Goal: Task Accomplishment & Management: Use online tool/utility

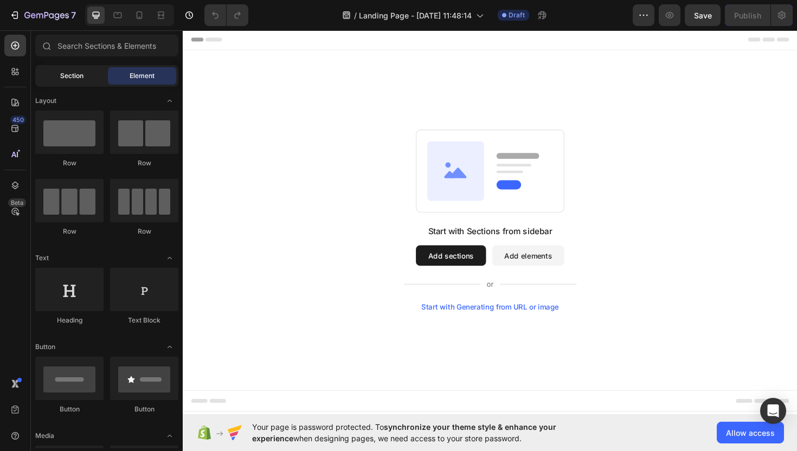
click at [74, 80] on span "Section" at bounding box center [71, 76] width 23 height 10
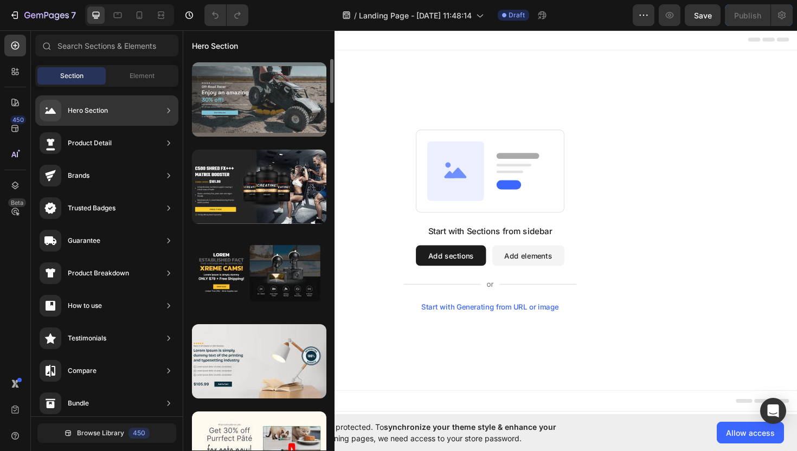
click at [256, 113] on div at bounding box center [259, 99] width 134 height 74
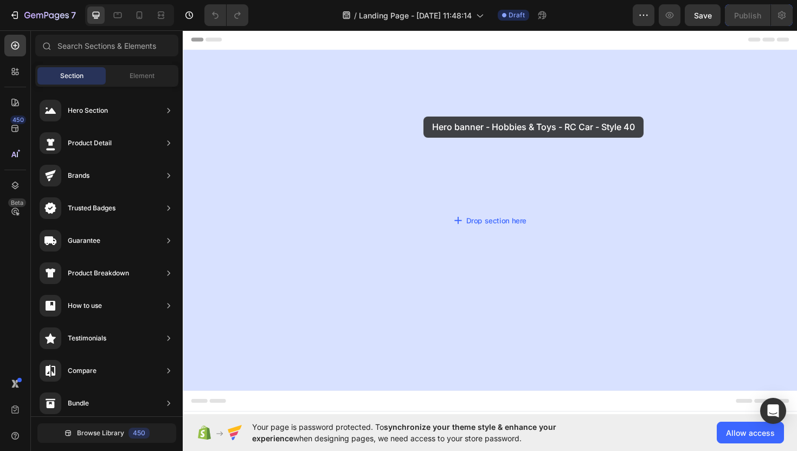
drag, startPoint x: 419, startPoint y: 130, endPoint x: 438, endPoint y: 121, distance: 20.6
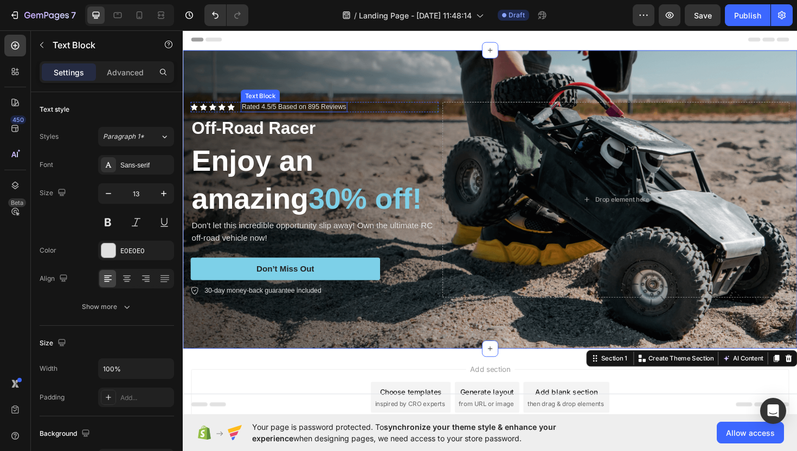
click at [263, 113] on p "Rated 4.5/5 Based on 895 Reviews" at bounding box center [300, 111] width 111 height 9
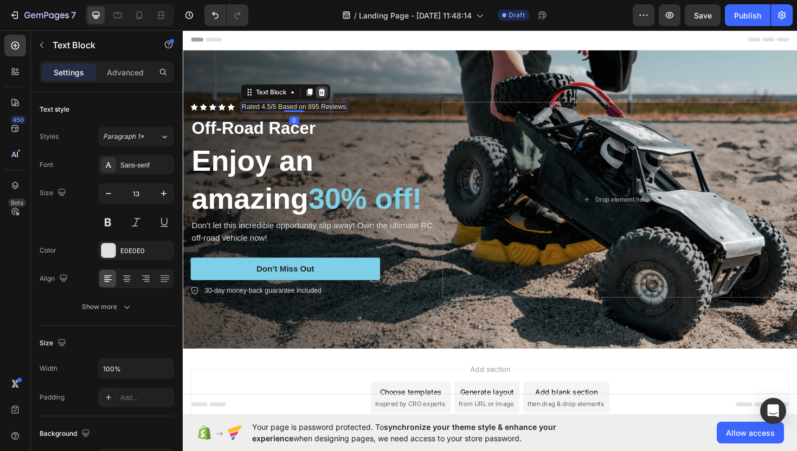
click at [332, 97] on icon at bounding box center [329, 96] width 7 height 8
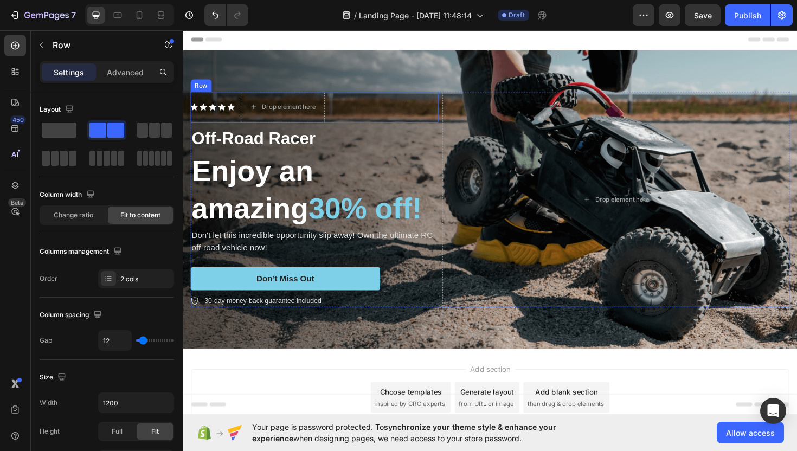
click at [213, 106] on div "Icon Icon Icon Icon Icon Icon List" at bounding box center [214, 111] width 47 height 33
click at [257, 85] on icon at bounding box center [257, 85] width 7 height 8
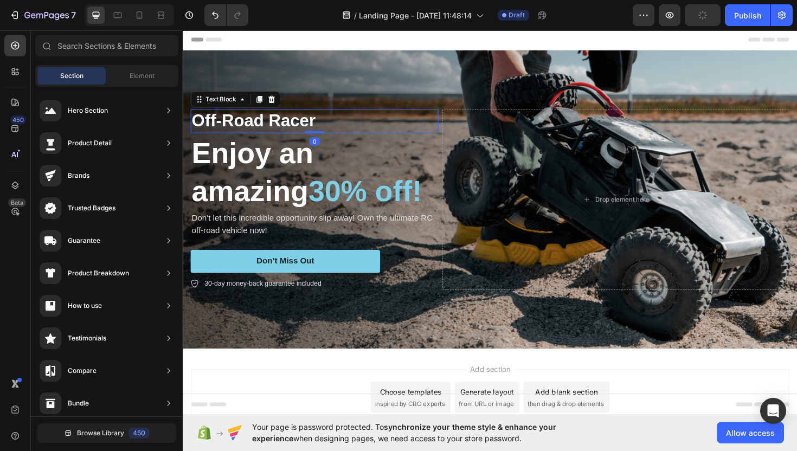
click at [270, 125] on p "Off-Road Racer" at bounding box center [322, 126] width 260 height 23
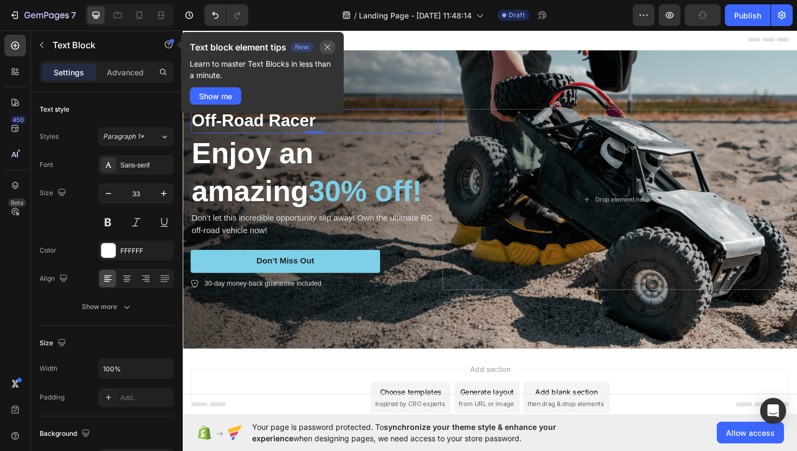
click at [328, 47] on icon "button" at bounding box center [328, 47] width 6 height 6
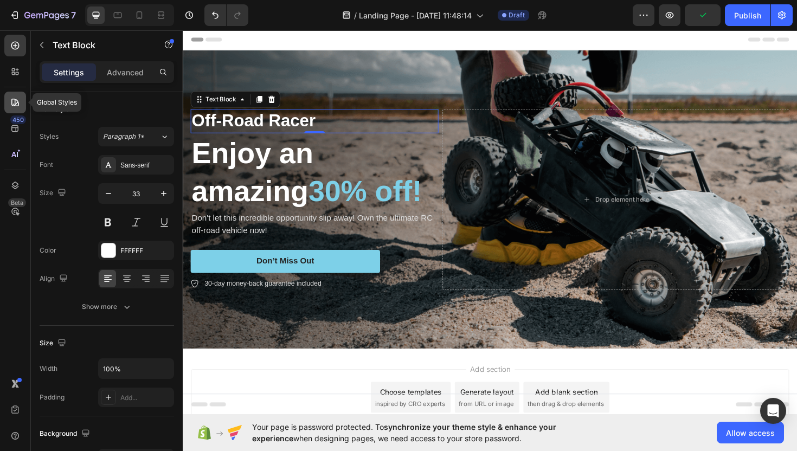
click at [10, 102] on icon at bounding box center [15, 102] width 11 height 11
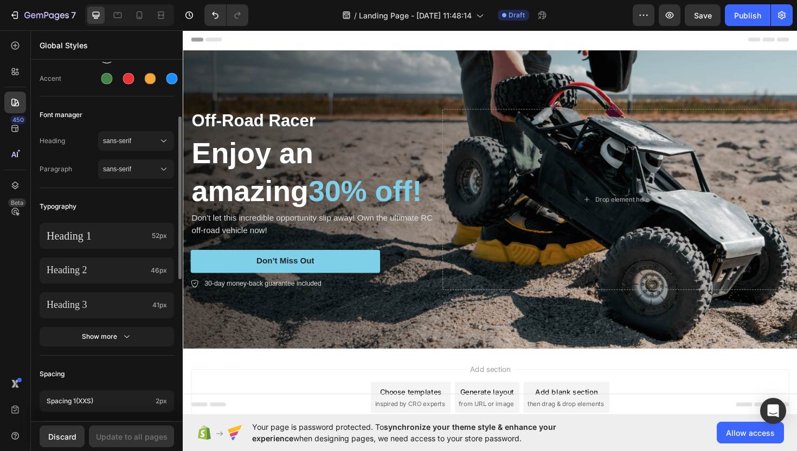
scroll to position [123, 0]
click at [107, 241] on p "Heading 1" at bounding box center [97, 235] width 101 height 14
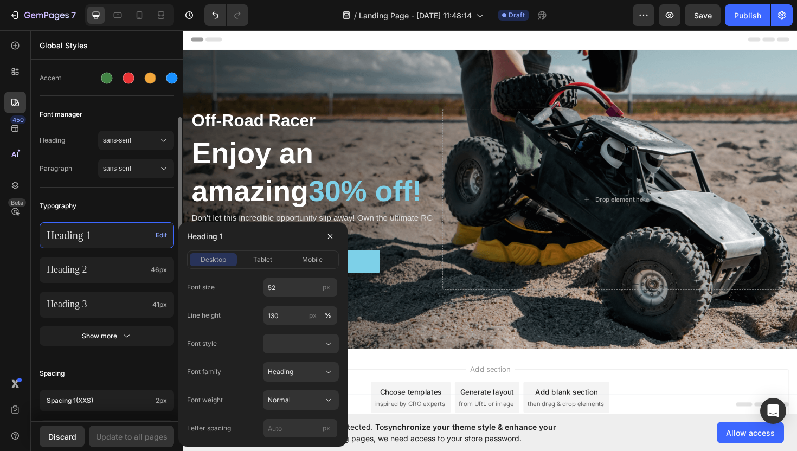
click at [115, 239] on p "Heading 1" at bounding box center [99, 235] width 105 height 14
click at [107, 214] on div "Typography" at bounding box center [107, 206] width 134 height 20
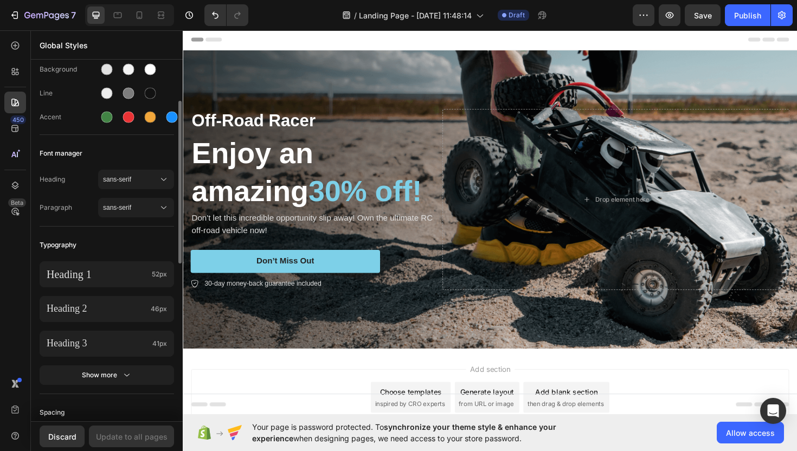
scroll to position [78, 0]
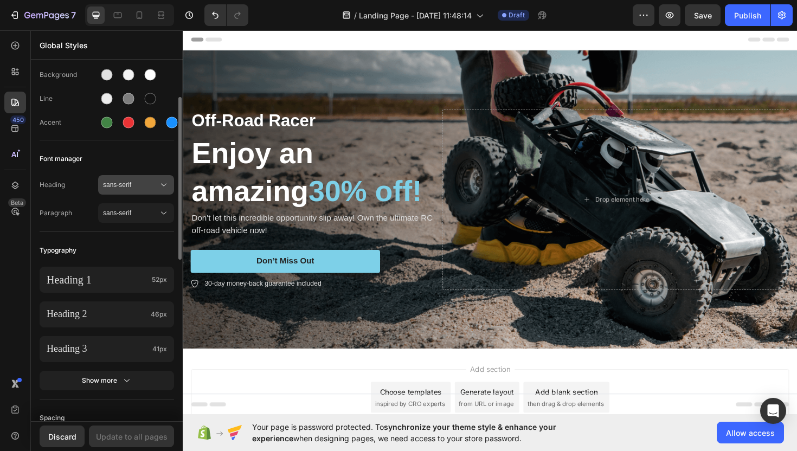
click at [125, 176] on button "sans-serif" at bounding box center [136, 185] width 76 height 20
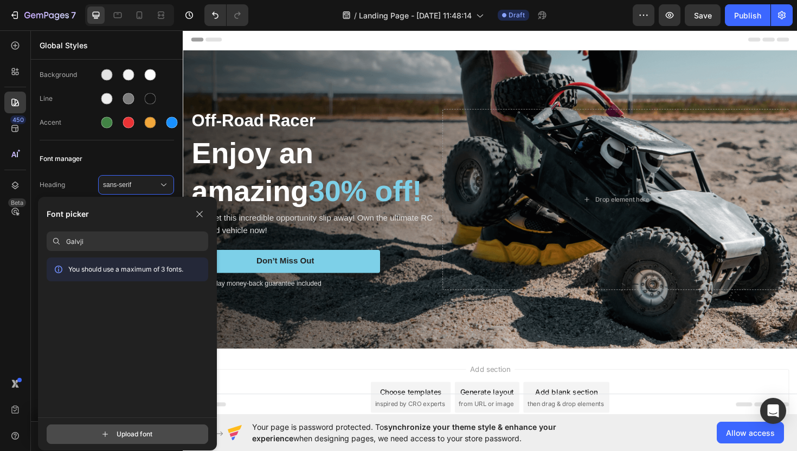
type input "Galvji"
click at [115, 442] on input "file" at bounding box center [137, 434] width 271 height 18
click at [317, 185] on h2 "Enjoy an amazing 30% off!" at bounding box center [322, 180] width 262 height 82
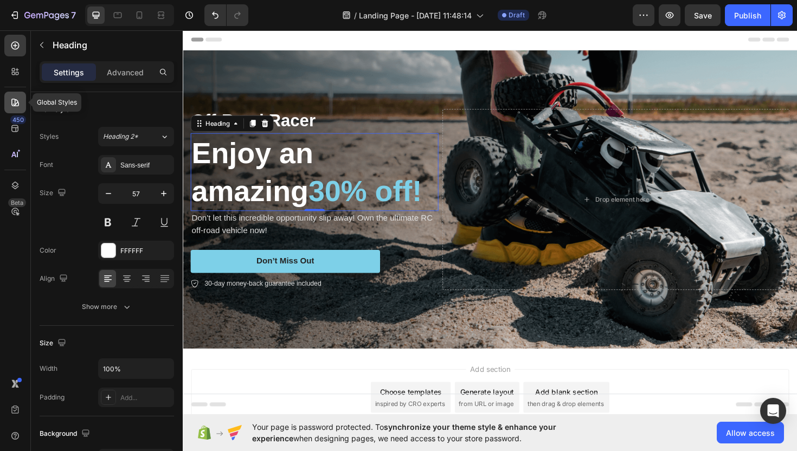
click at [9, 101] on div at bounding box center [15, 103] width 22 height 22
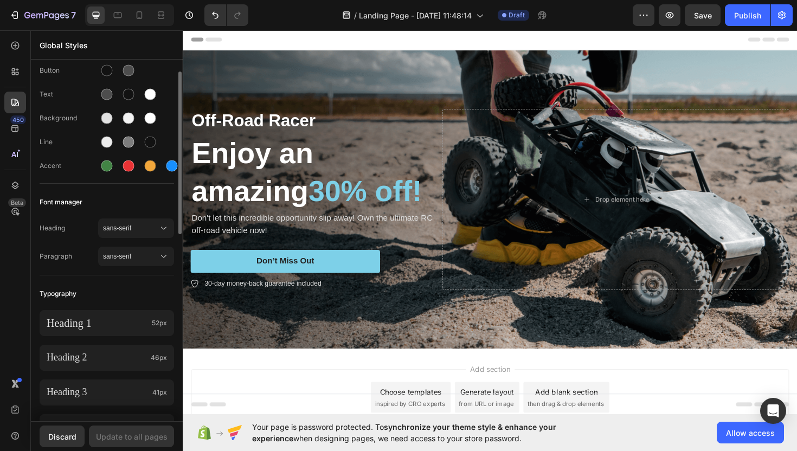
scroll to position [41, 0]
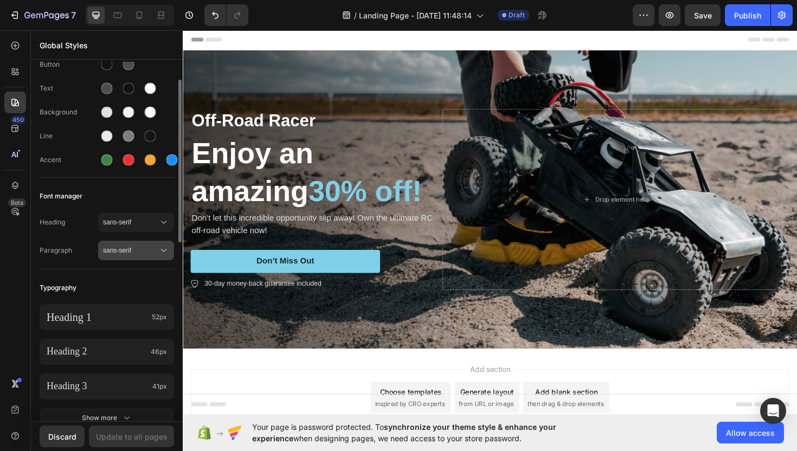
click at [119, 249] on span "sans-serif" at bounding box center [130, 251] width 55 height 10
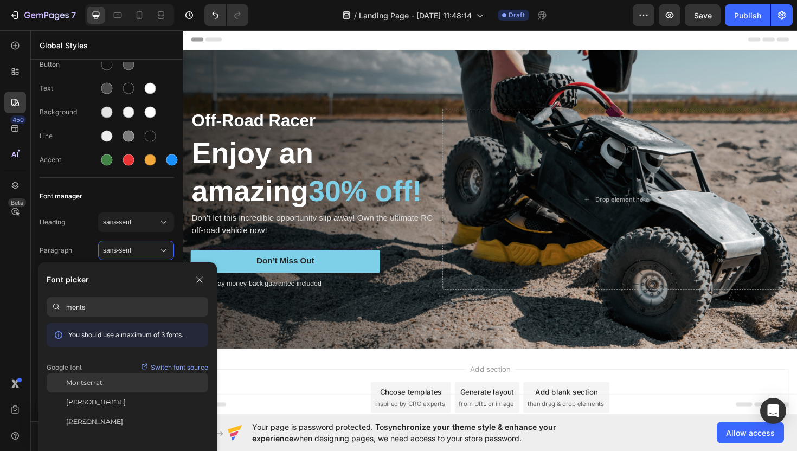
type input "monts"
click at [113, 388] on div "Montserrat" at bounding box center [128, 383] width 162 height 20
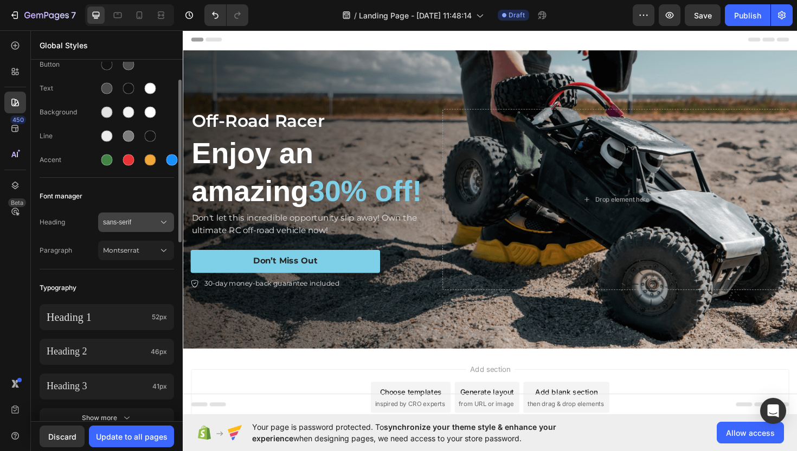
click at [132, 230] on button "sans-serif" at bounding box center [136, 222] width 76 height 20
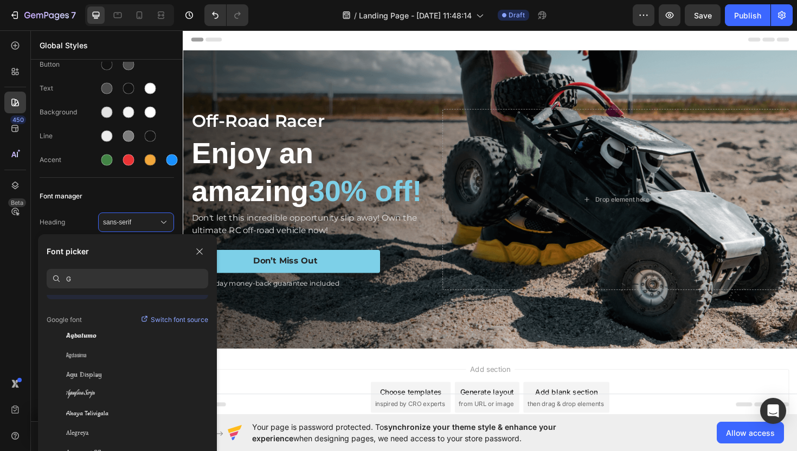
scroll to position [0, 0]
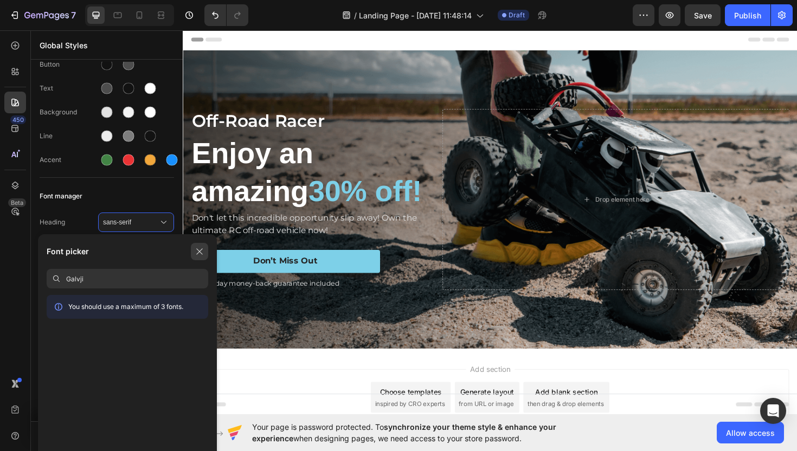
click at [203, 250] on icon "button" at bounding box center [199, 251] width 9 height 9
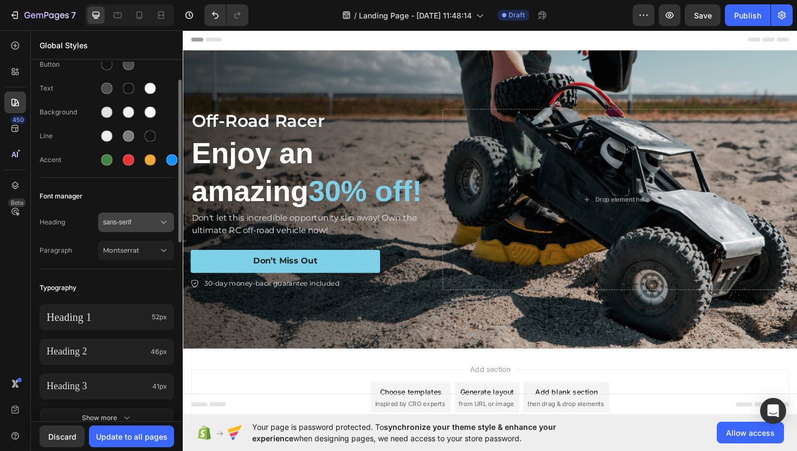
click at [147, 224] on span "sans-serif" at bounding box center [130, 222] width 55 height 10
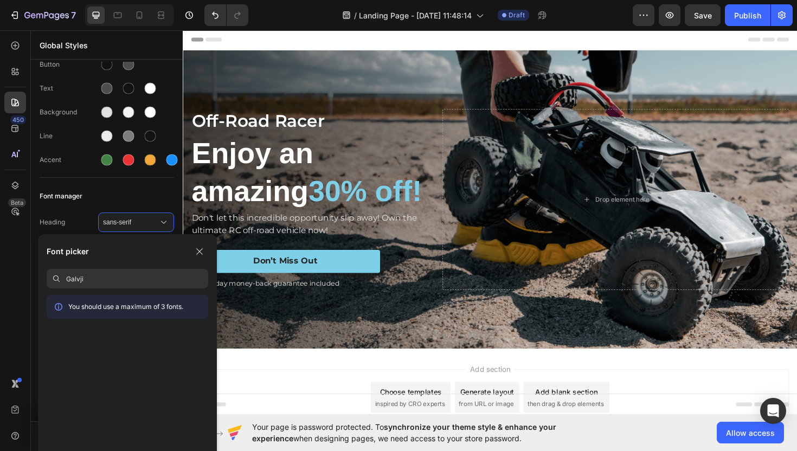
click at [146, 281] on input "Galvji" at bounding box center [137, 279] width 142 height 20
click at [201, 254] on icon "button" at bounding box center [199, 251] width 9 height 9
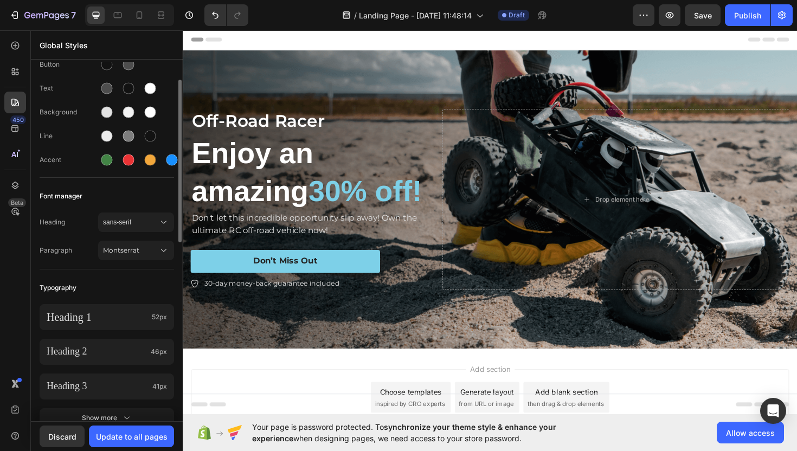
click at [83, 234] on div "Heading sans-serif Paragraph Montserrat" at bounding box center [107, 237] width 134 height 63
click at [115, 439] on div "Update to all pages" at bounding box center [132, 436] width 72 height 11
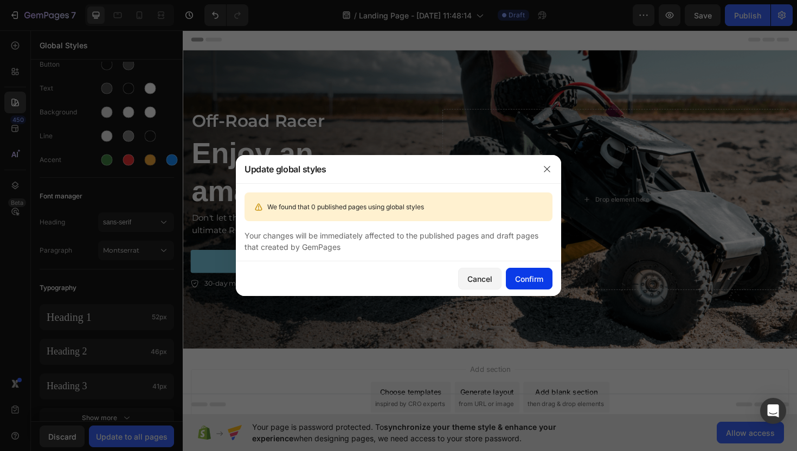
click at [528, 285] on button "Confirm" at bounding box center [529, 279] width 47 height 22
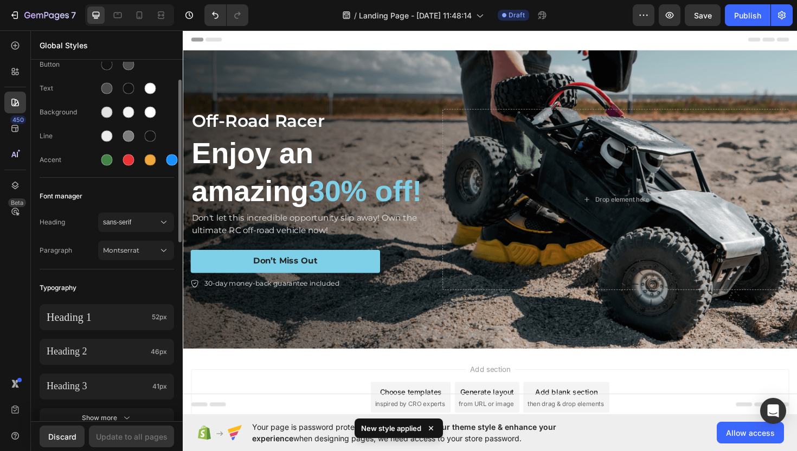
click at [140, 232] on div "Heading sans-serif Paragraph Montserrat" at bounding box center [107, 237] width 134 height 63
click at [142, 225] on span "sans-serif" at bounding box center [130, 222] width 55 height 10
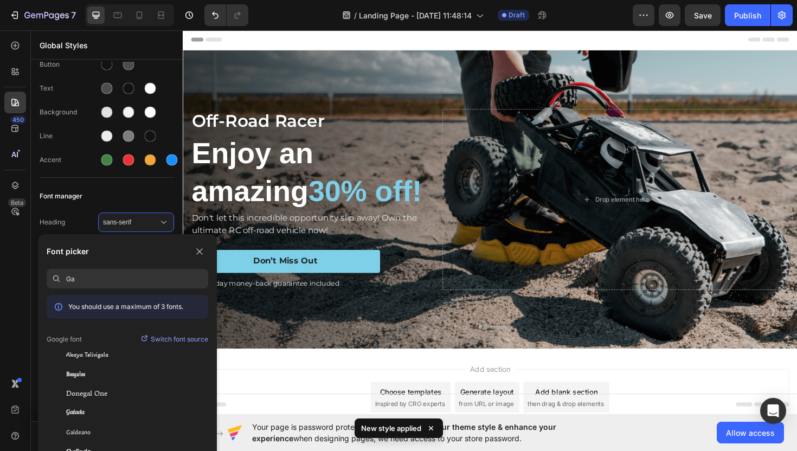
type input "G"
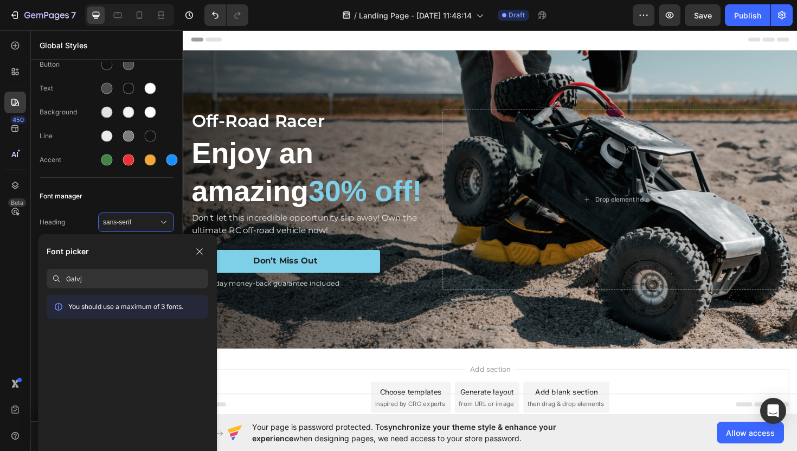
type input "Galvji"
click at [199, 252] on icon "button" at bounding box center [199, 251] width 6 height 6
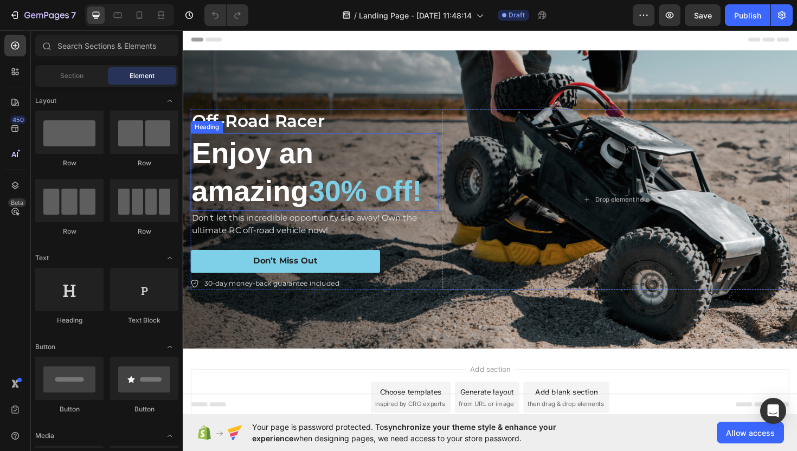
click at [277, 190] on h2 "Enjoy an amazing 30% off!" at bounding box center [322, 180] width 262 height 82
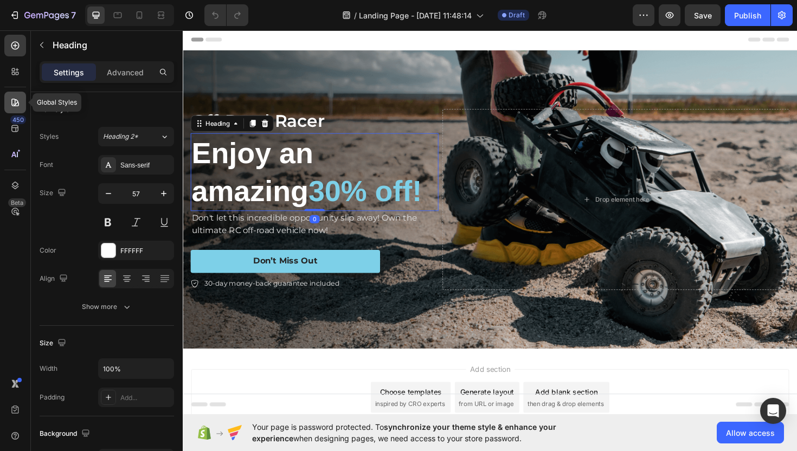
click at [13, 98] on icon at bounding box center [15, 102] width 11 height 11
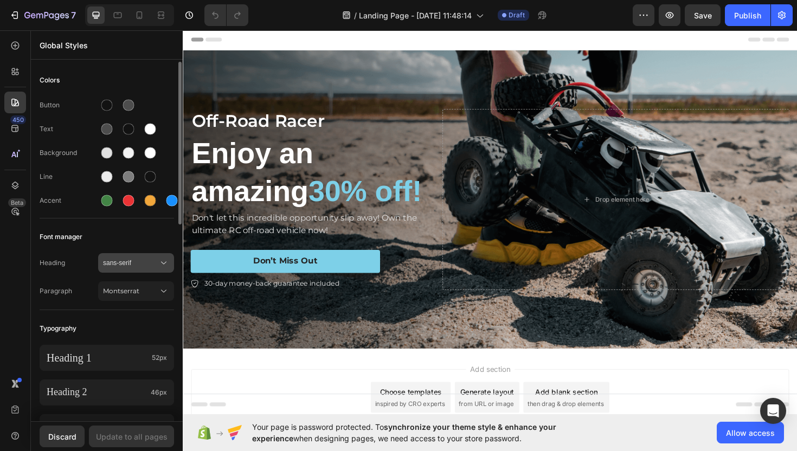
click at [145, 268] on button "sans-serif" at bounding box center [136, 263] width 76 height 20
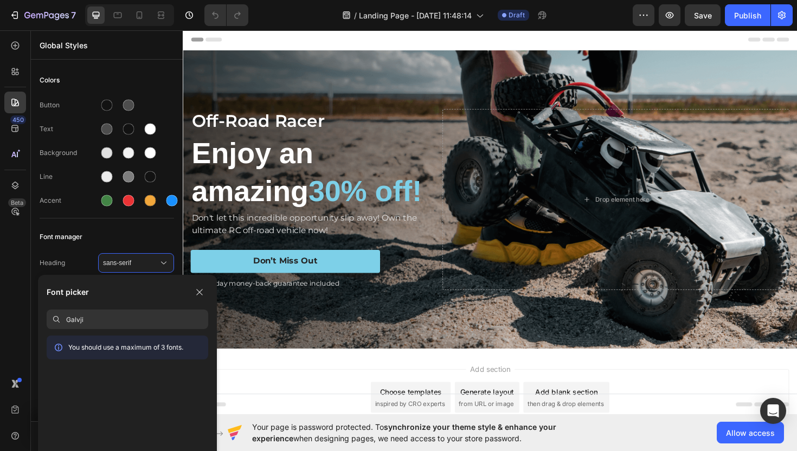
type input "Galvji"
click at [108, 350] on p "You should use a maximum of 3 fonts." at bounding box center [125, 348] width 115 height 10
click at [152, 318] on input "Galvji" at bounding box center [137, 320] width 142 height 20
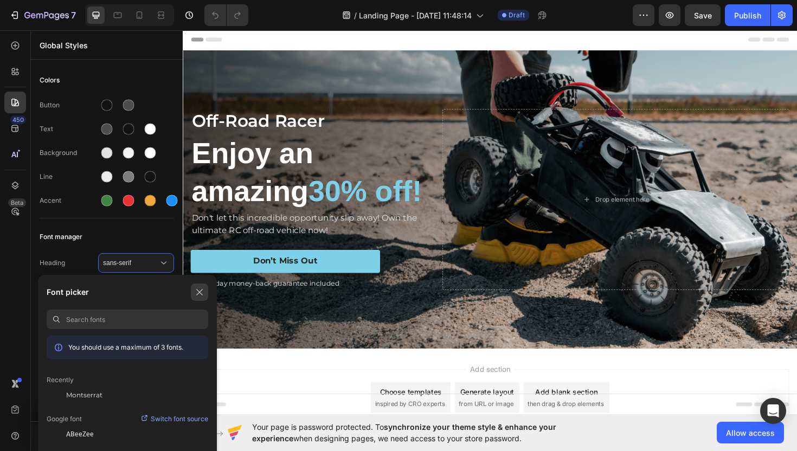
click at [200, 293] on icon "button" at bounding box center [199, 292] width 6 height 6
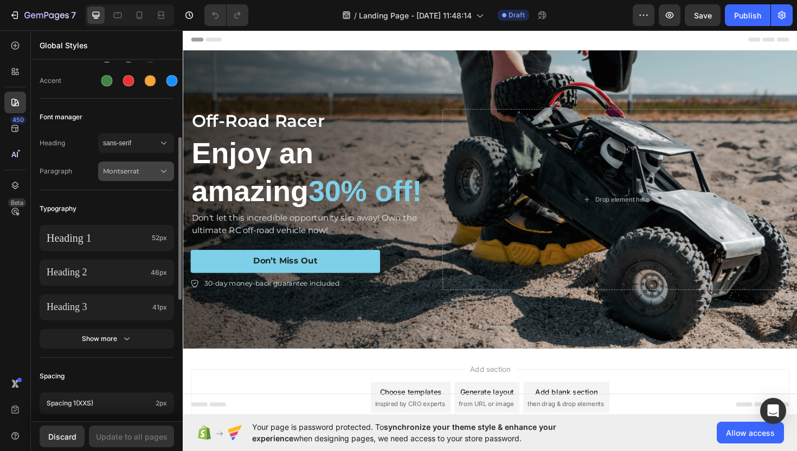
scroll to position [97, 0]
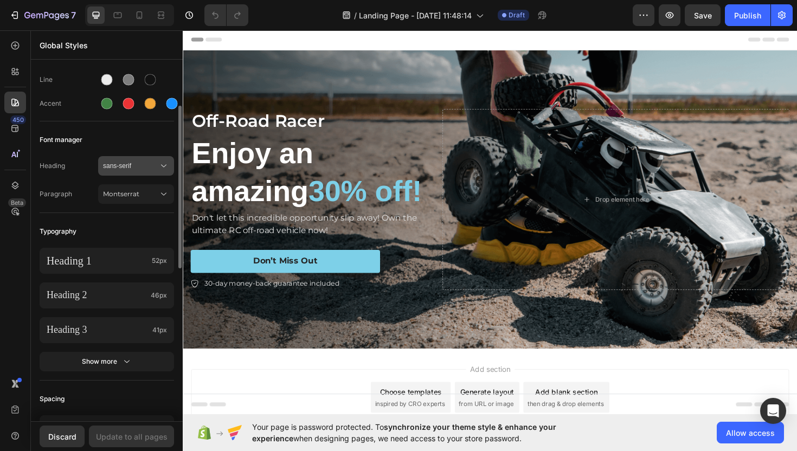
click at [125, 171] on div "sans-serif" at bounding box center [136, 165] width 66 height 11
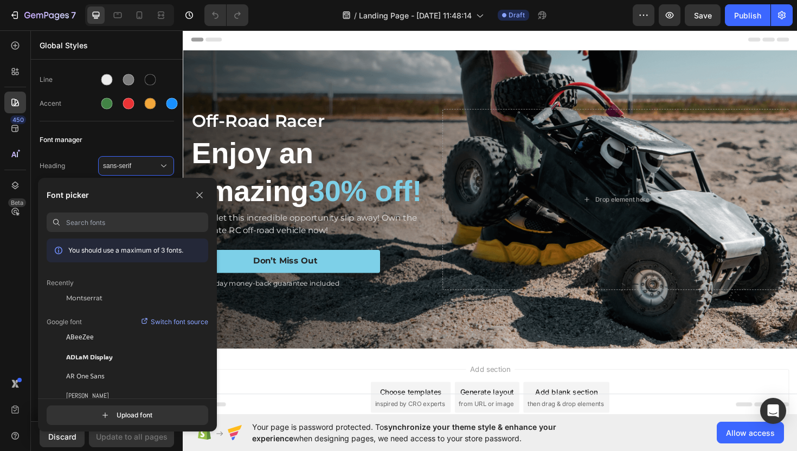
scroll to position [13, 0]
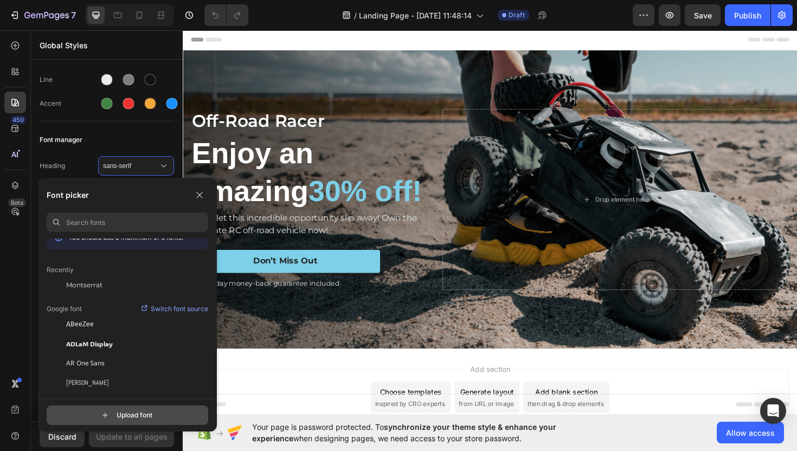
click at [136, 417] on input "file" at bounding box center [137, 415] width 271 height 18
type input "C:\fakepath\Galvji.ttf"
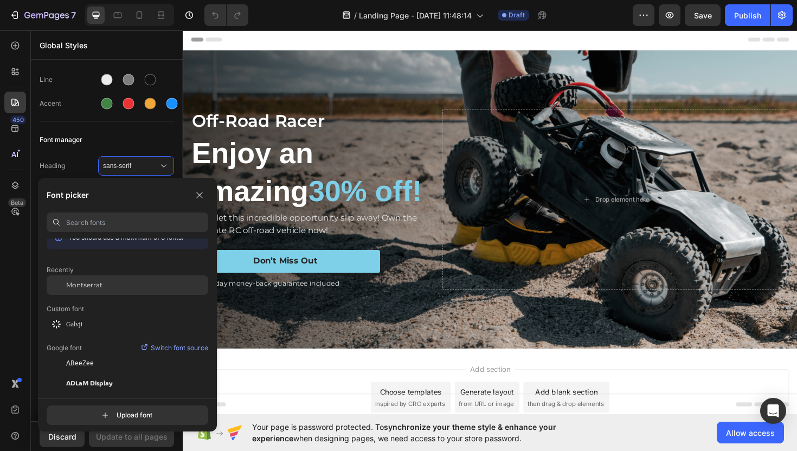
scroll to position [0, 0]
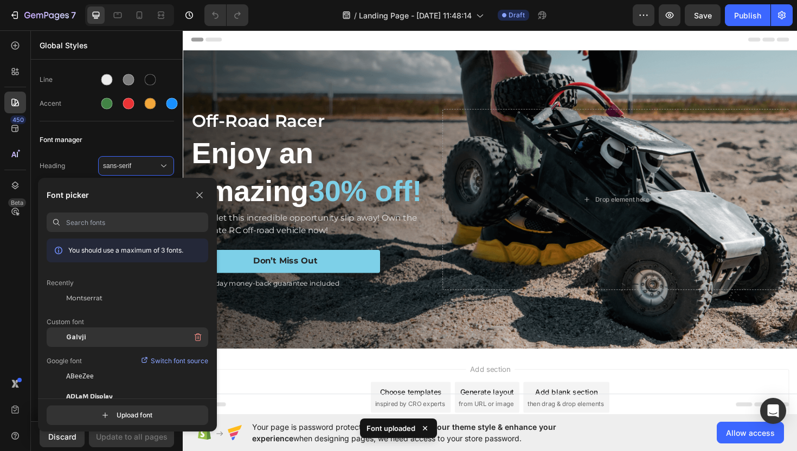
click at [92, 333] on div "Galvji" at bounding box center [137, 337] width 142 height 20
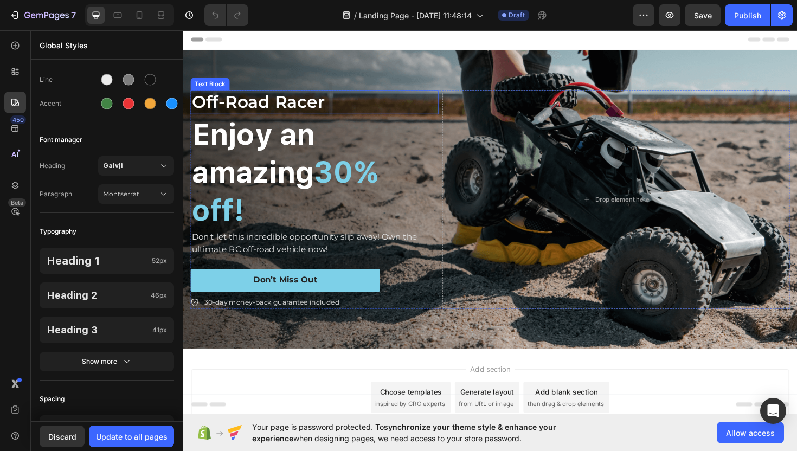
click at [266, 104] on p "Off-Road Racer" at bounding box center [322, 106] width 260 height 23
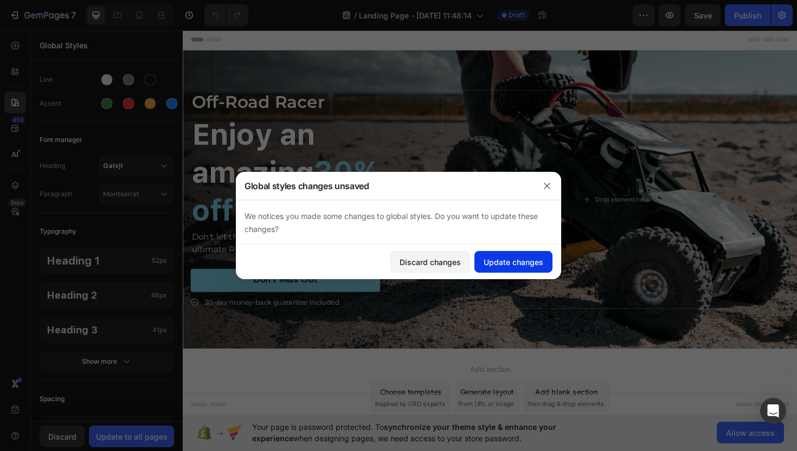
click at [488, 265] on div "Update changes" at bounding box center [514, 261] width 60 height 11
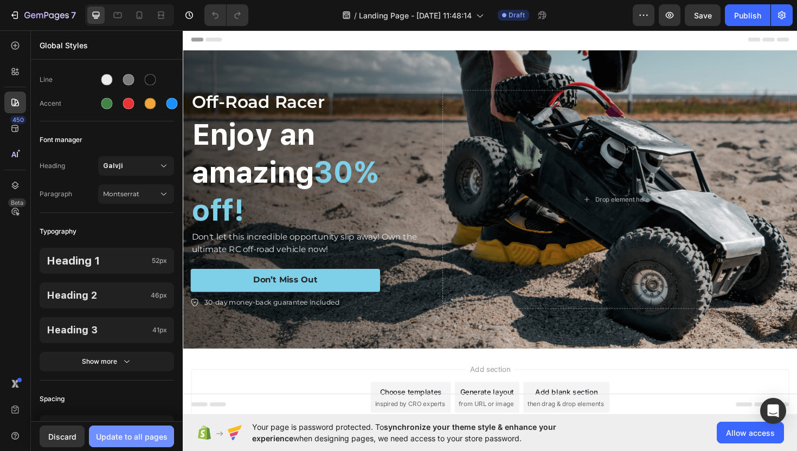
click at [159, 442] on div "Update to all pages" at bounding box center [132, 436] width 72 height 11
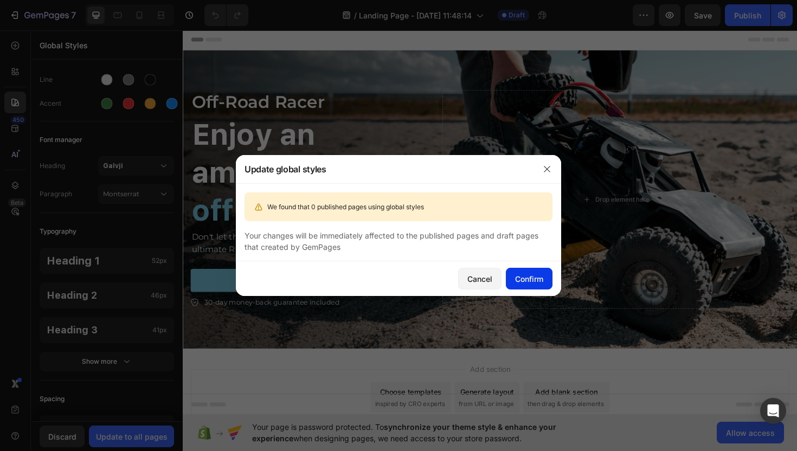
click at [527, 280] on div "Confirm" at bounding box center [529, 278] width 28 height 11
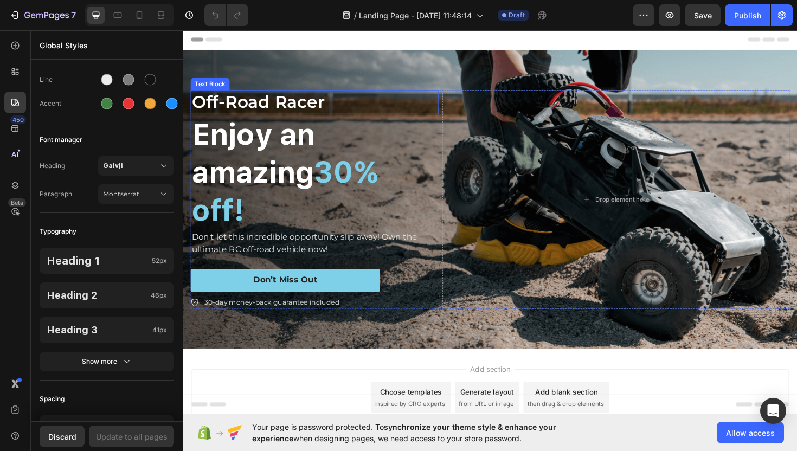
click at [296, 109] on p "Off-Road Racer" at bounding box center [322, 106] width 260 height 23
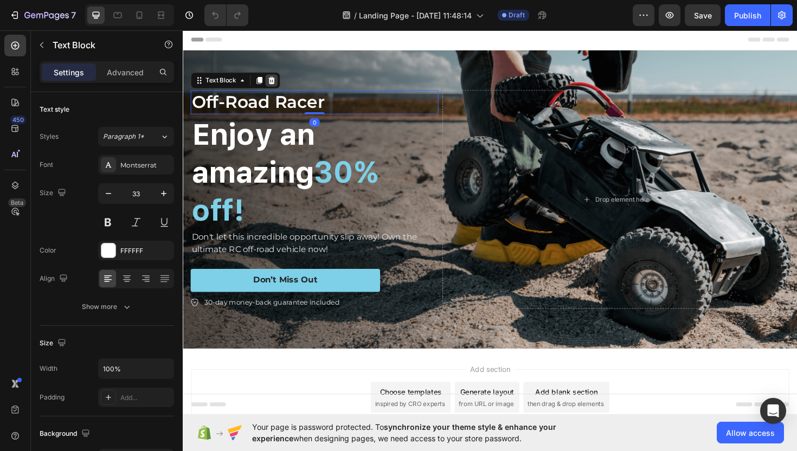
click at [279, 84] on icon at bounding box center [276, 83] width 9 height 9
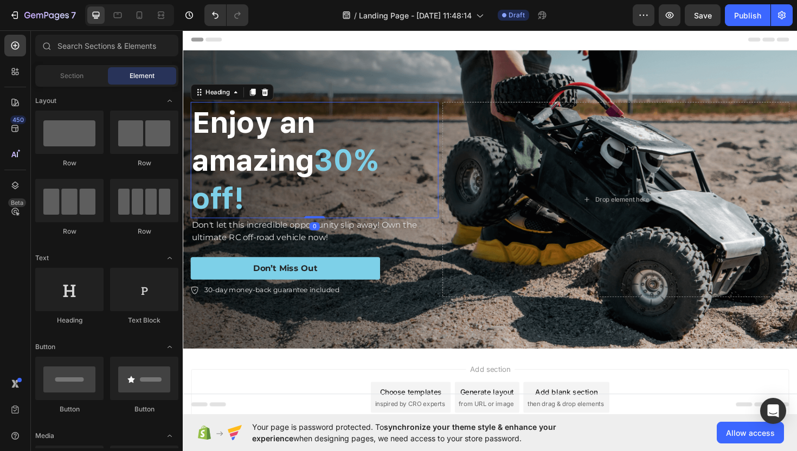
click at [278, 130] on h2 "Enjoy an amazing 30% off!" at bounding box center [322, 167] width 262 height 123
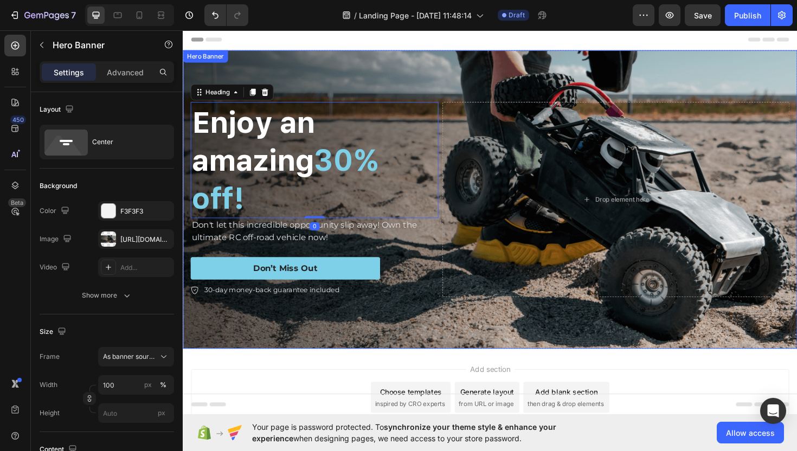
click at [356, 71] on div "Background Image" at bounding box center [508, 209] width 650 height 316
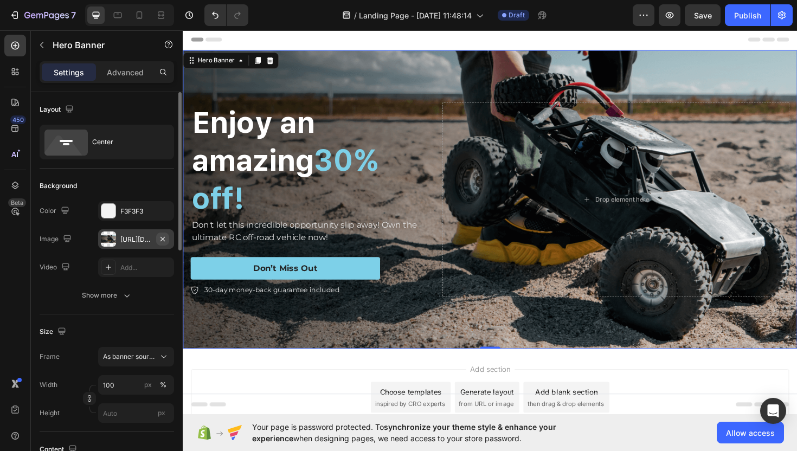
click at [163, 241] on icon "button" at bounding box center [162, 239] width 9 height 9
type input "Auto"
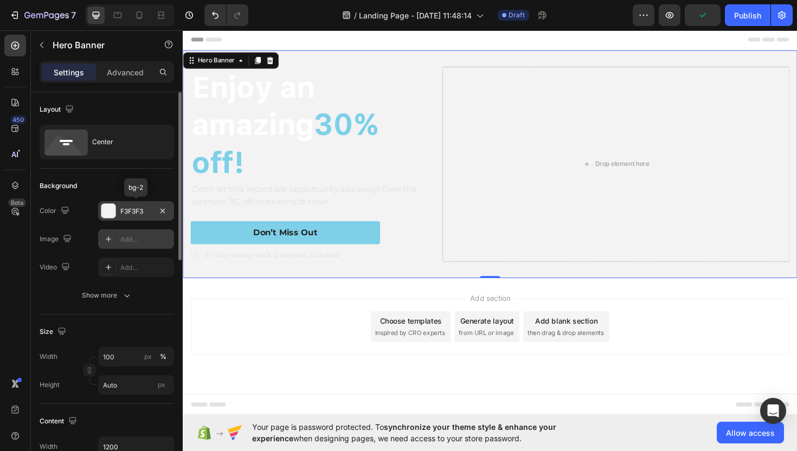
click at [107, 211] on div at bounding box center [108, 211] width 14 height 14
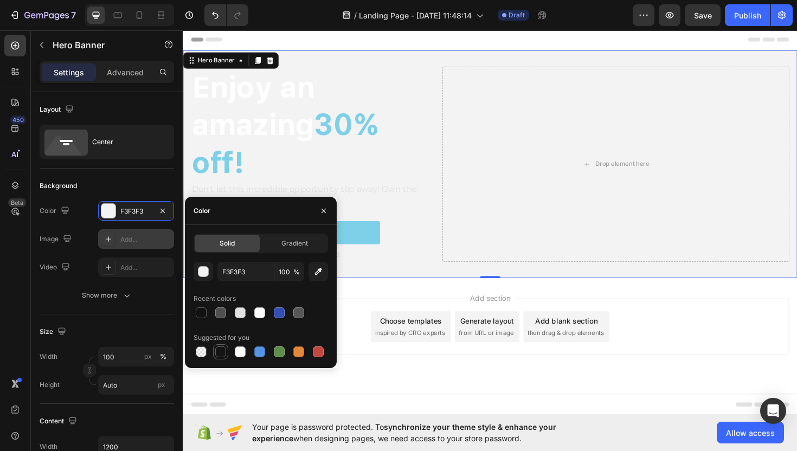
click at [222, 355] on div at bounding box center [220, 351] width 11 height 11
type input "151515"
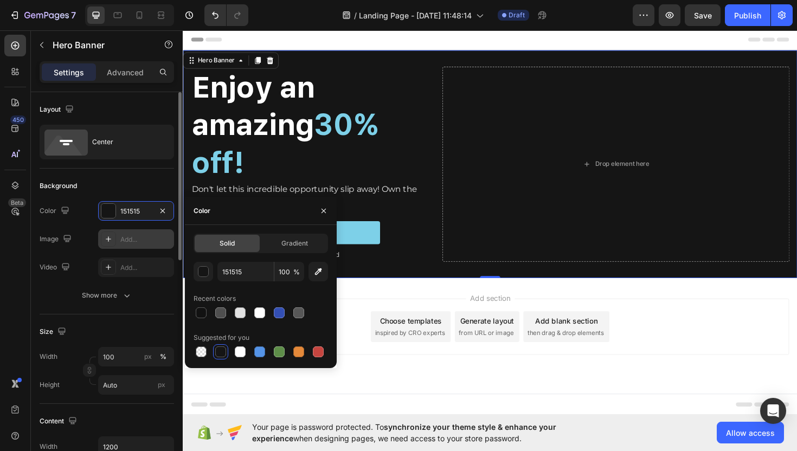
click at [105, 184] on div "Background" at bounding box center [107, 185] width 134 height 17
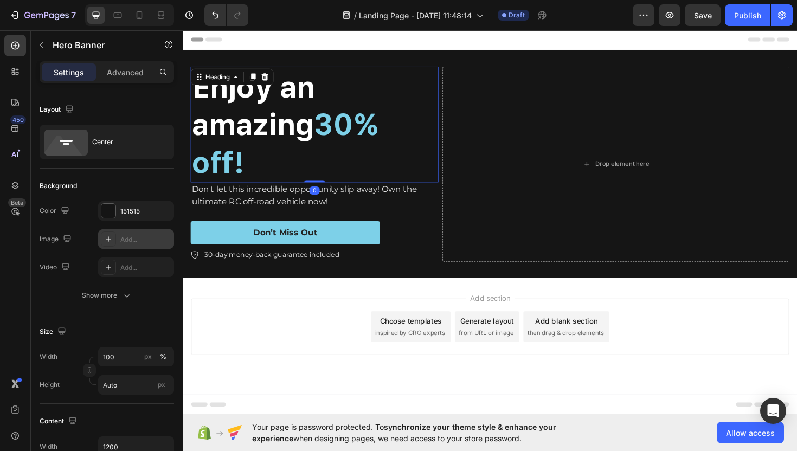
click at [300, 98] on h2 "Enjoy an amazing 30% off!" at bounding box center [322, 130] width 262 height 123
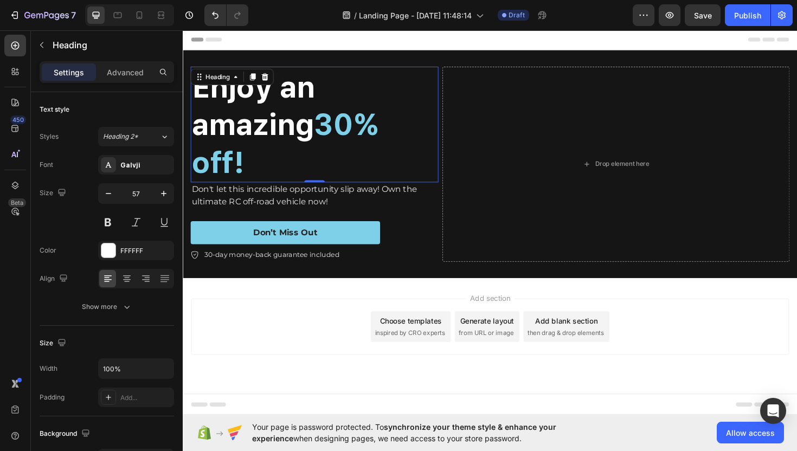
click at [284, 133] on h2 "Enjoy an amazing 30% off!" at bounding box center [322, 130] width 262 height 123
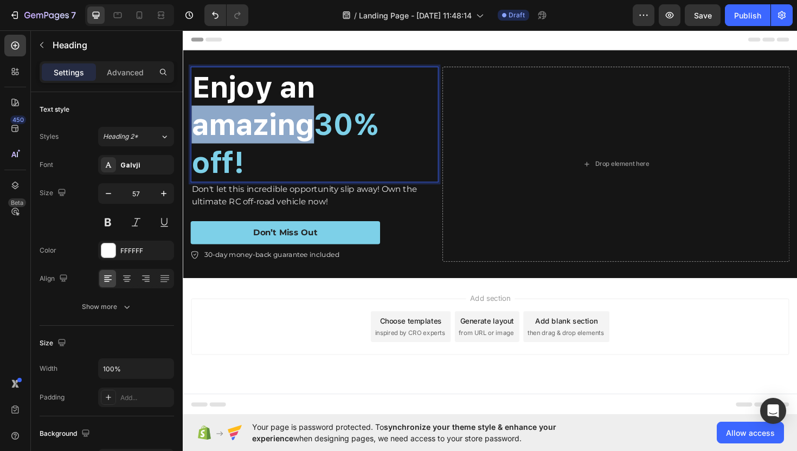
click at [284, 133] on p "Enjoy an amazing 30% off!" at bounding box center [322, 130] width 260 height 120
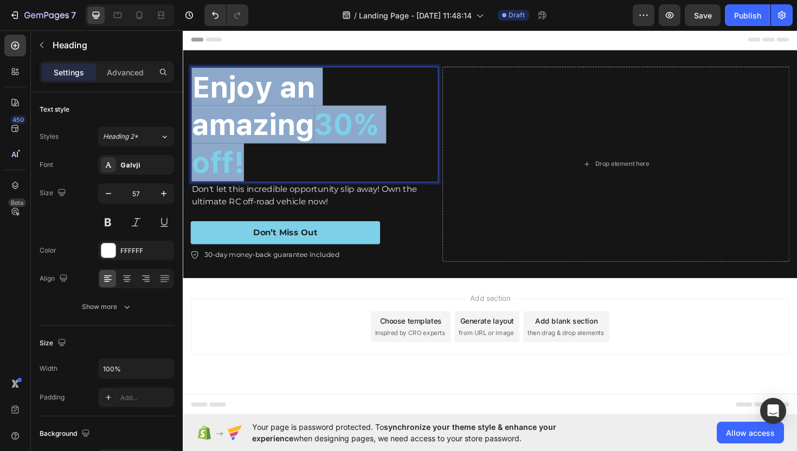
click at [284, 133] on p "Enjoy an amazing 30% off!" at bounding box center [322, 130] width 260 height 120
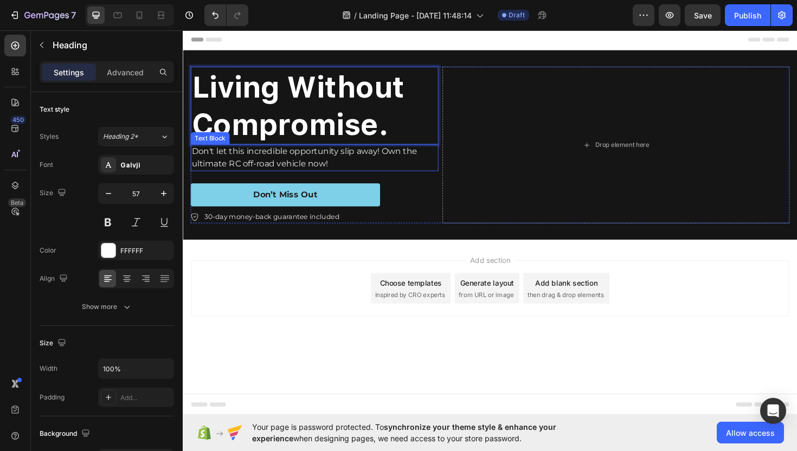
click at [278, 166] on p "Don't let this incredible opportunity slip away! Own the ultimate RC off-road v…" at bounding box center [322, 165] width 260 height 26
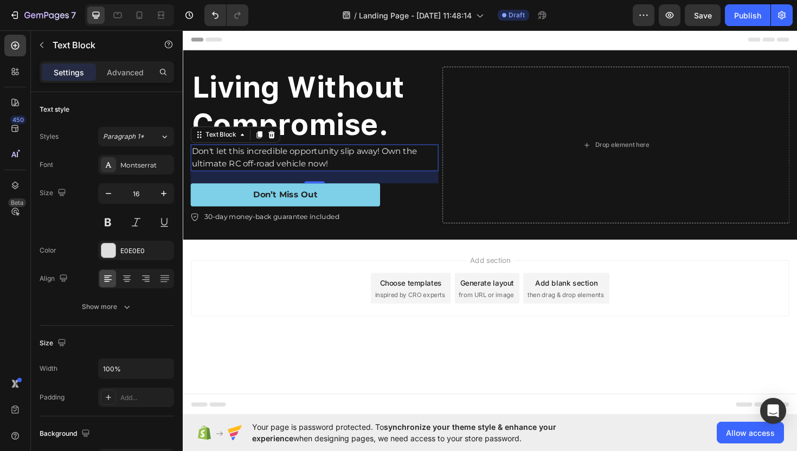
click at [245, 154] on p "Don't let this incredible opportunity slip away! Own the ultimate RC off-road v…" at bounding box center [322, 165] width 260 height 26
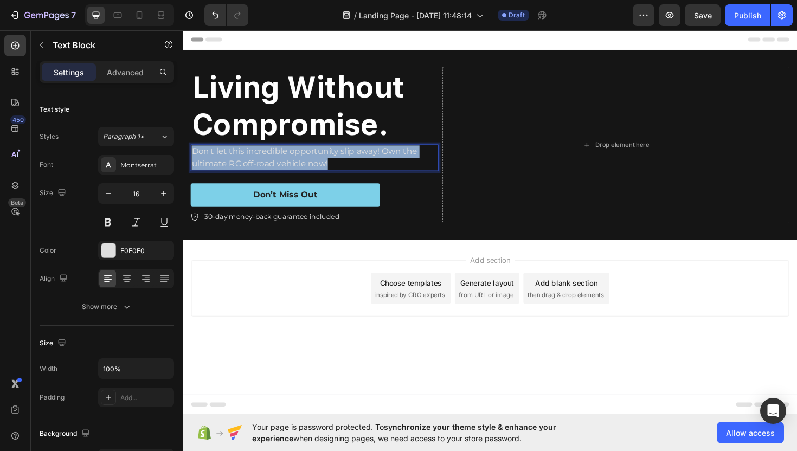
click at [245, 154] on p "Don't let this incredible opportunity slip away! Own the ultimate RC off-road v…" at bounding box center [322, 165] width 260 height 26
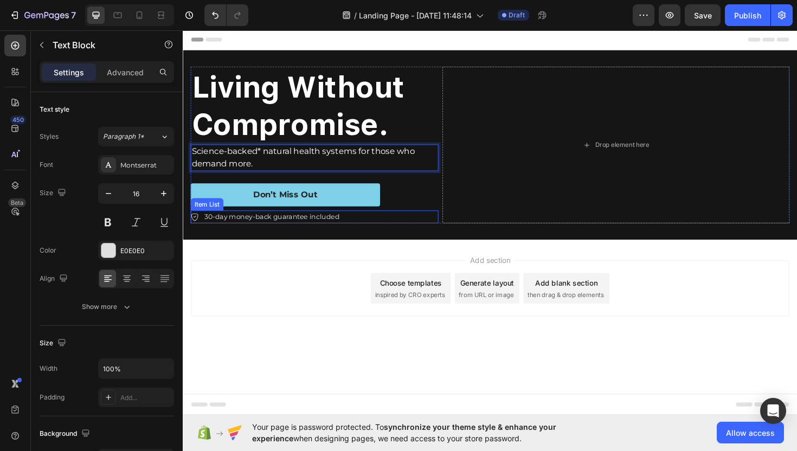
click at [267, 227] on p "30-day money-back guarantee included" at bounding box center [276, 228] width 143 height 11
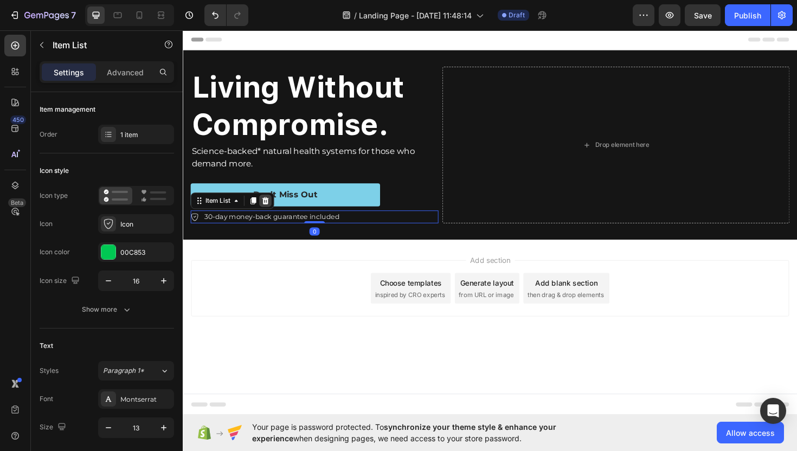
click at [270, 209] on icon at bounding box center [270, 211] width 7 height 8
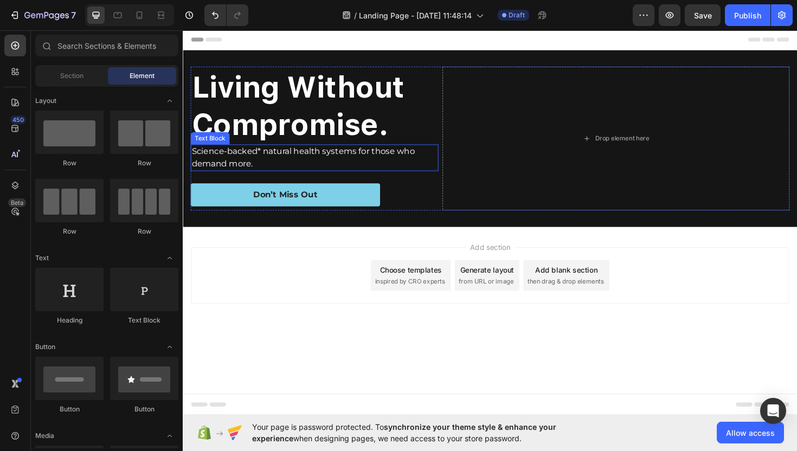
click at [254, 176] on span "Science-backed* natural health systems for those who demand more." at bounding box center [310, 164] width 236 height 23
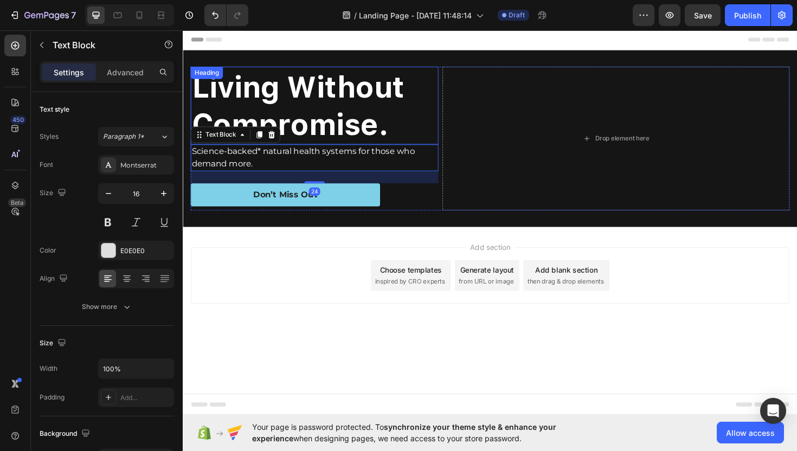
click at [349, 111] on p "⁠⁠⁠⁠⁠⁠⁠ Living Without Compromise." at bounding box center [322, 110] width 260 height 80
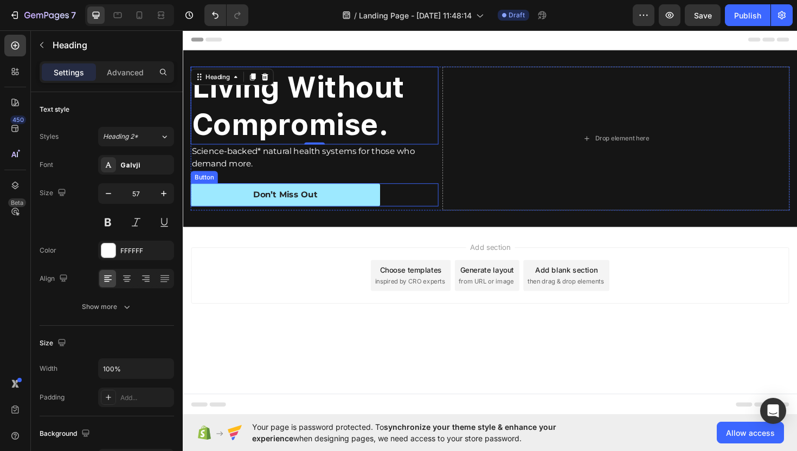
click at [343, 205] on button "Don’t Miss Out" at bounding box center [291, 204] width 201 height 24
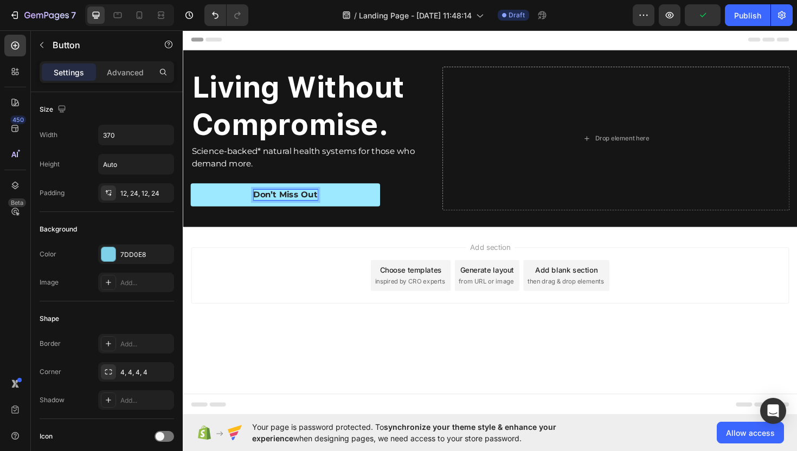
click at [304, 206] on div "Don’t Miss Out" at bounding box center [291, 204] width 68 height 11
click at [304, 206] on p "Don’t Miss Out" at bounding box center [291, 204] width 68 height 11
click at [191, 192] on button "Shop" at bounding box center [291, 204] width 201 height 24
click at [366, 206] on button "Shop Now" at bounding box center [291, 204] width 201 height 24
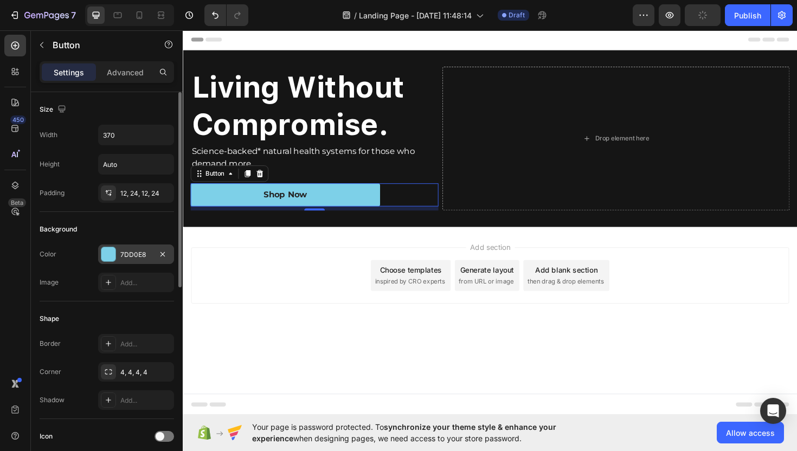
click at [134, 257] on div "7DD0E8" at bounding box center [135, 255] width 31 height 10
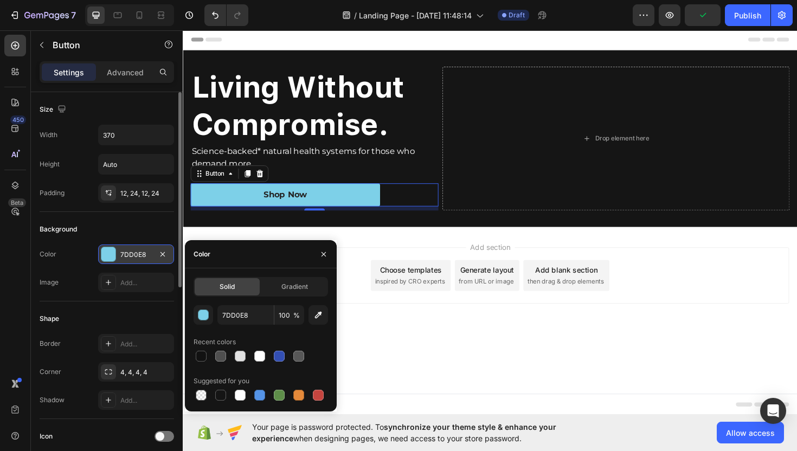
click at [134, 257] on div "7DD0E8" at bounding box center [135, 255] width 31 height 10
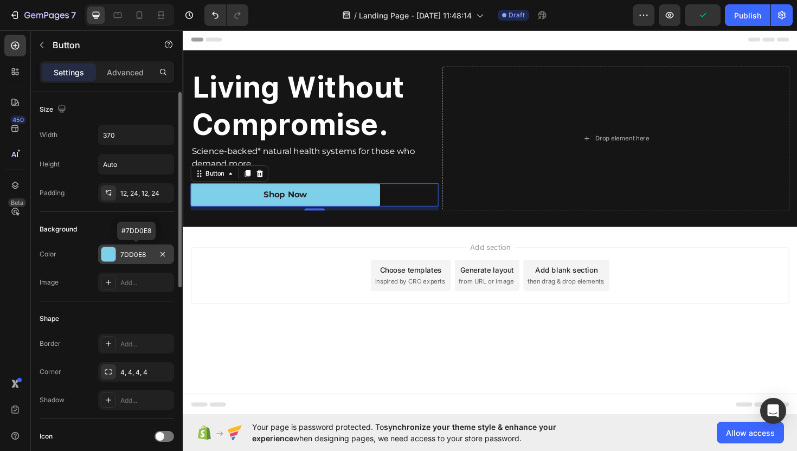
click at [134, 257] on div "7DD0E8" at bounding box center [135, 255] width 31 height 10
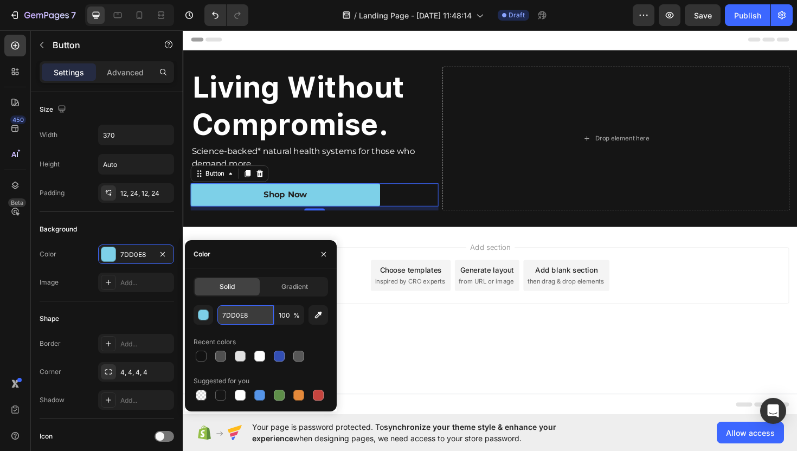
drag, startPoint x: 253, startPoint y: 317, endPoint x: 263, endPoint y: 316, distance: 10.3
click at [263, 316] on input "7DD0E8" at bounding box center [245, 315] width 56 height 20
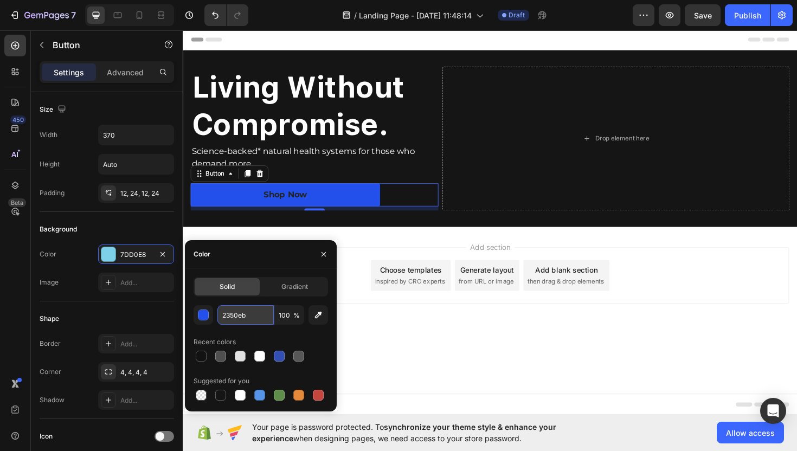
type input "2350EB"
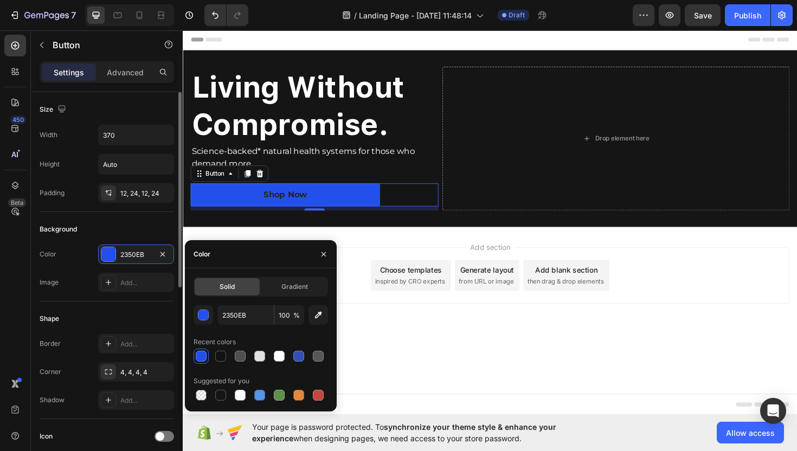
click at [136, 231] on div "Background" at bounding box center [107, 229] width 134 height 17
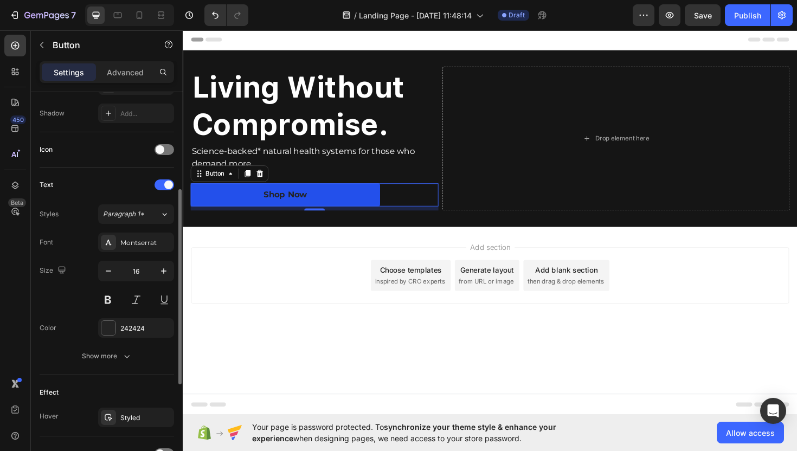
scroll to position [300, 0]
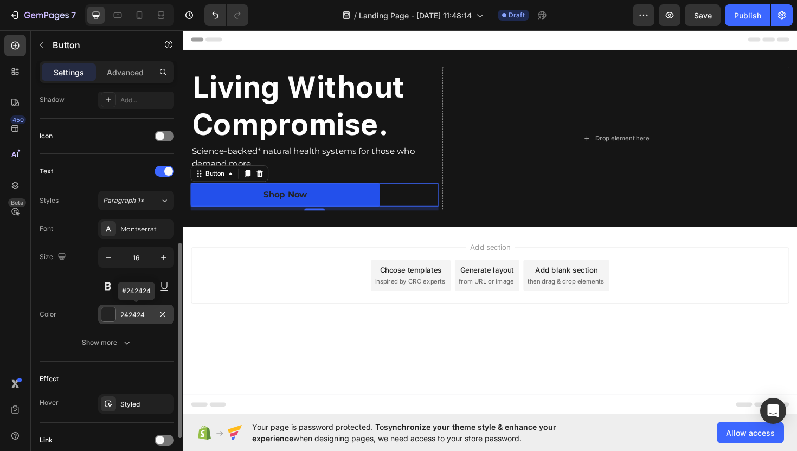
click at [110, 315] on div at bounding box center [108, 314] width 14 height 14
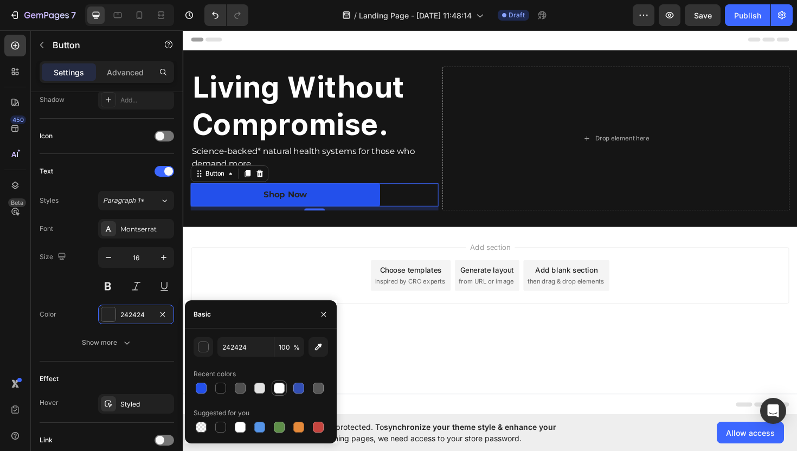
click at [278, 388] on div at bounding box center [279, 388] width 11 height 11
type input "FFFFFF"
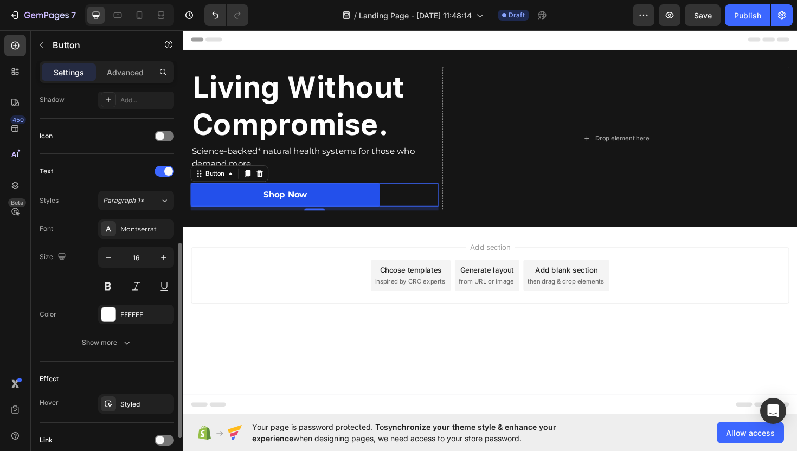
click at [53, 296] on div "Font Montserrat Size 16 Color FFFFFF Show more" at bounding box center [107, 285] width 134 height 133
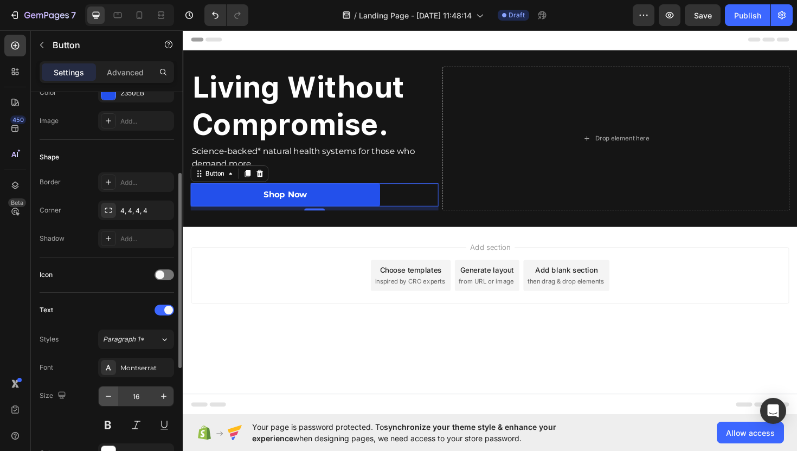
scroll to position [158, 0]
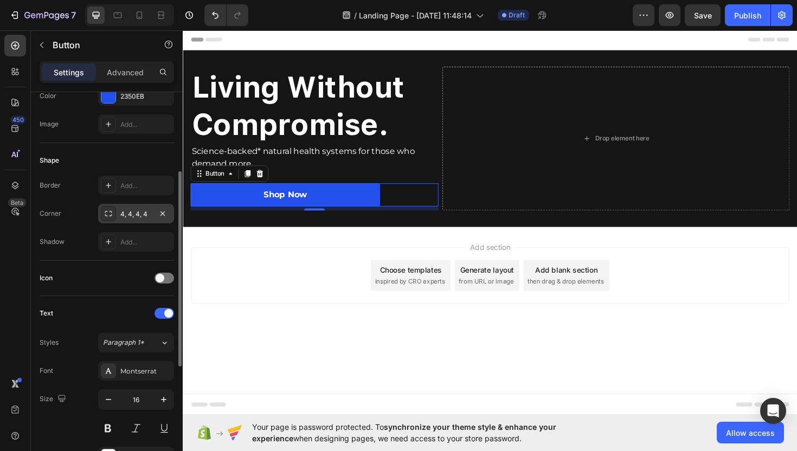
click at [111, 212] on icon at bounding box center [108, 213] width 9 height 9
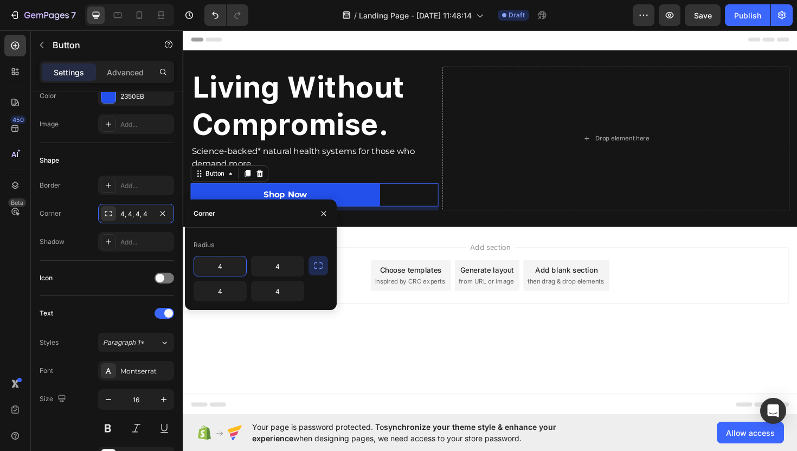
click at [236, 265] on input "4" at bounding box center [220, 266] width 52 height 20
click at [272, 249] on div "Radius" at bounding box center [261, 244] width 134 height 17
drag, startPoint x: 293, startPoint y: 265, endPoint x: 293, endPoint y: 243, distance: 21.1
click at [293, 243] on div "Radius 4 4 4 4" at bounding box center [261, 268] width 134 height 65
click at [134, 215] on div "4, 4, 4, 4" at bounding box center [135, 214] width 31 height 10
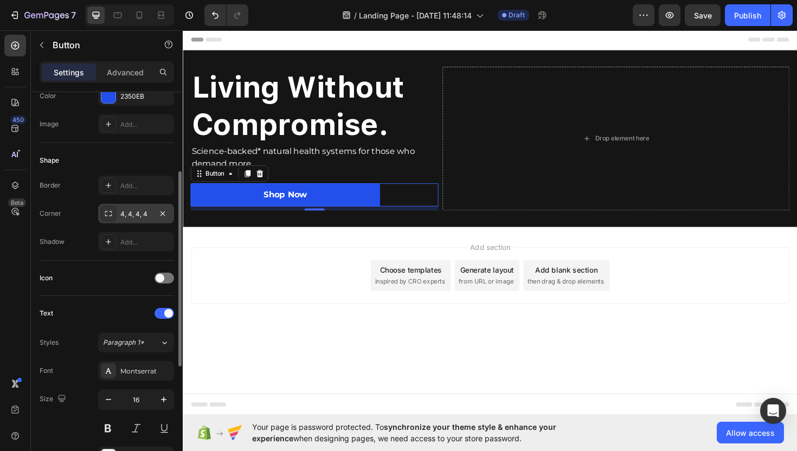
drag, startPoint x: 134, startPoint y: 215, endPoint x: 134, endPoint y: 205, distance: 9.8
click at [134, 205] on div "4, 4, 4, 4" at bounding box center [136, 214] width 76 height 20
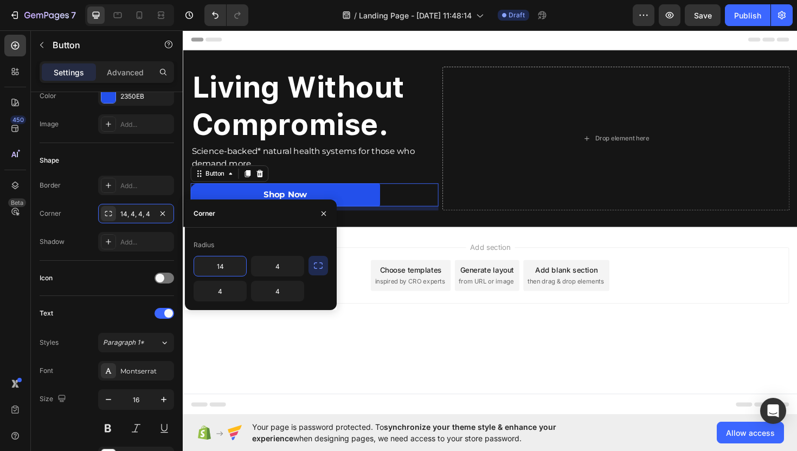
click at [316, 269] on icon "button" at bounding box center [318, 265] width 11 height 11
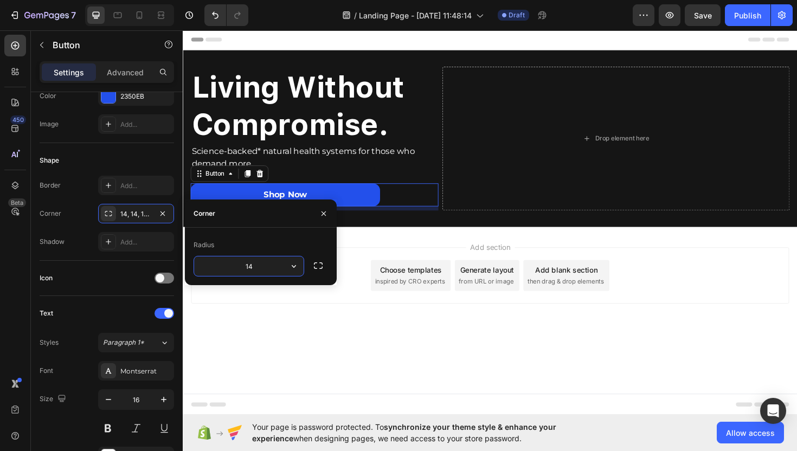
click at [257, 271] on input "14" at bounding box center [248, 266] width 109 height 20
type input "10"
click at [76, 251] on div "Shadow Add..." at bounding box center [107, 242] width 134 height 20
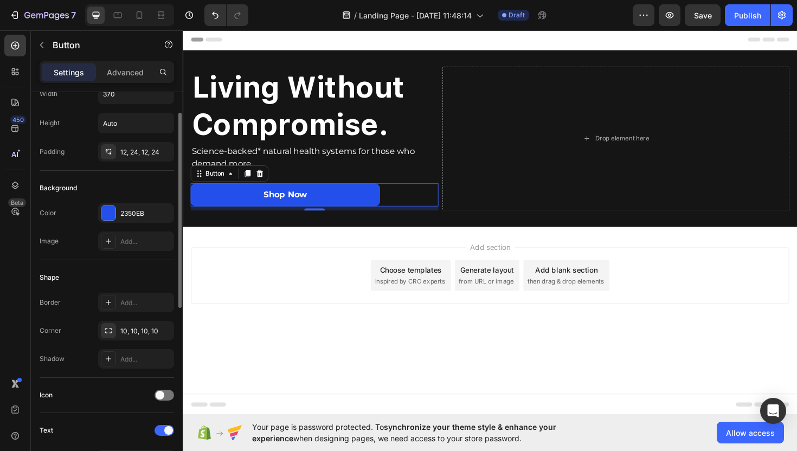
scroll to position [26, 0]
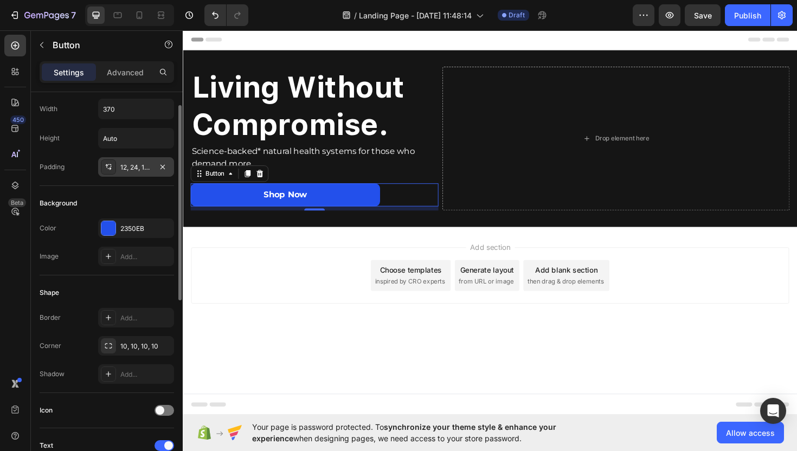
click at [129, 166] on div "12, 24, 12, 24" at bounding box center [135, 168] width 31 height 10
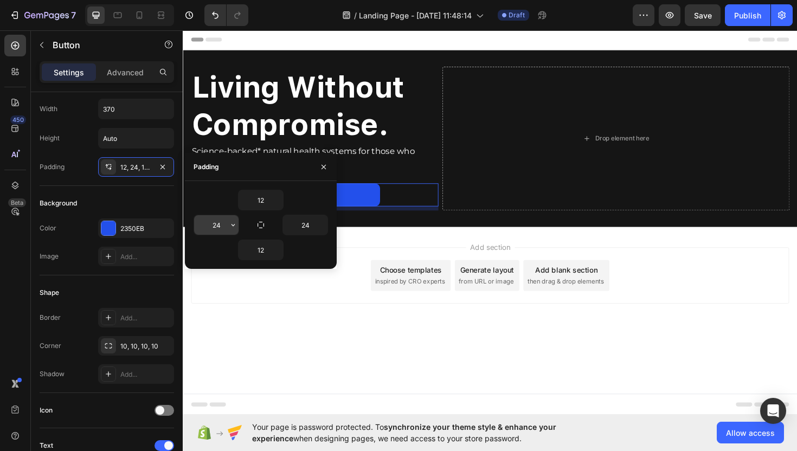
click at [217, 227] on input "24" at bounding box center [216, 225] width 44 height 20
type input "14"
click at [304, 229] on input "24" at bounding box center [305, 225] width 44 height 20
type input "14"
click at [144, 182] on div "Size Width 370 Height Auto Padding 12, 14, 12, 14" at bounding box center [107, 126] width 134 height 120
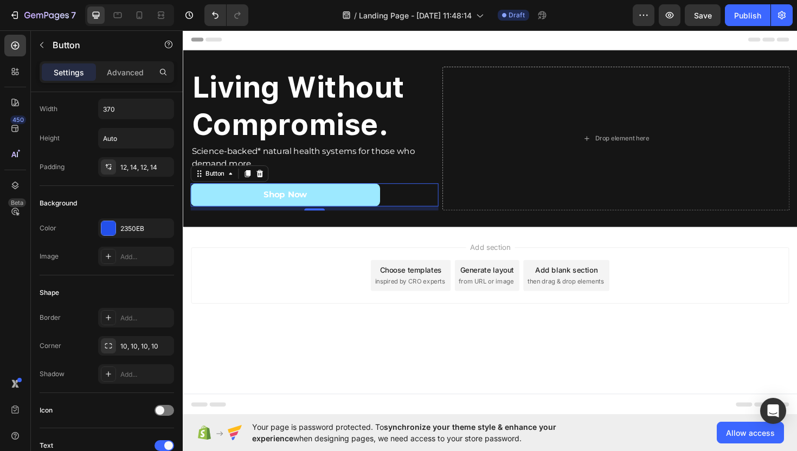
click at [248, 208] on button "Shop Now" at bounding box center [291, 204] width 201 height 24
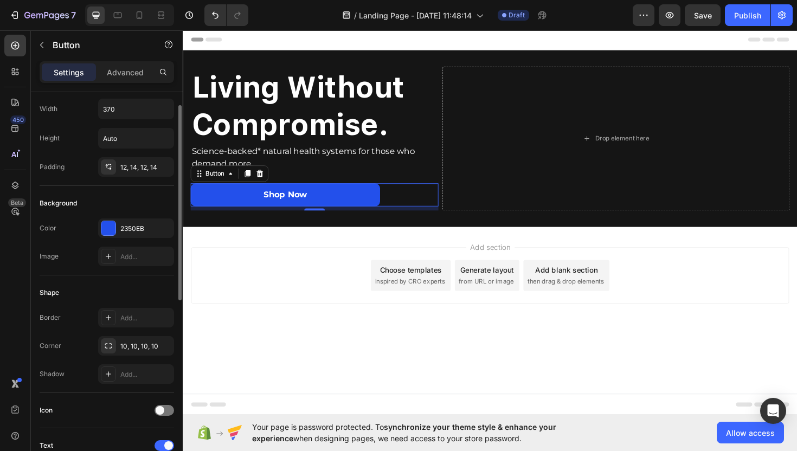
click at [127, 202] on div "Background" at bounding box center [107, 203] width 134 height 17
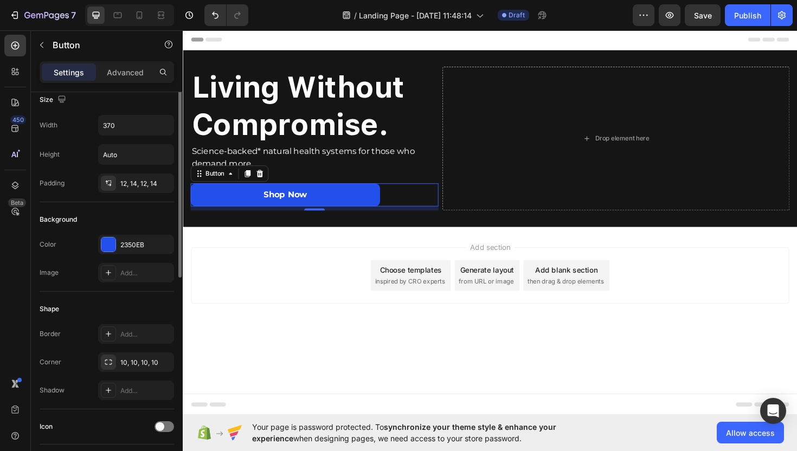
scroll to position [0, 0]
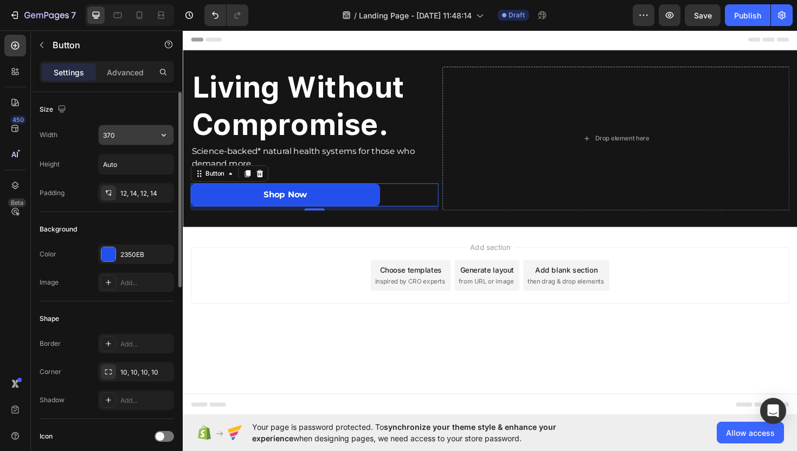
click at [137, 135] on input "370" at bounding box center [136, 135] width 75 height 20
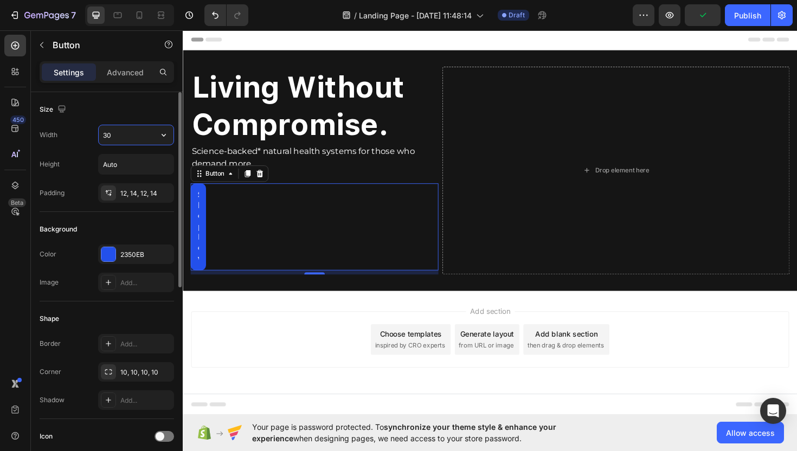
type input "3"
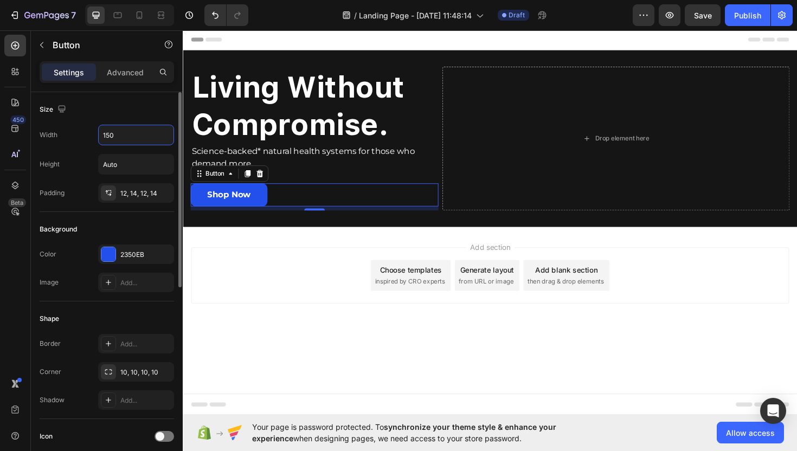
type input "150"
click at [85, 145] on div "Width 150" at bounding box center [107, 135] width 134 height 21
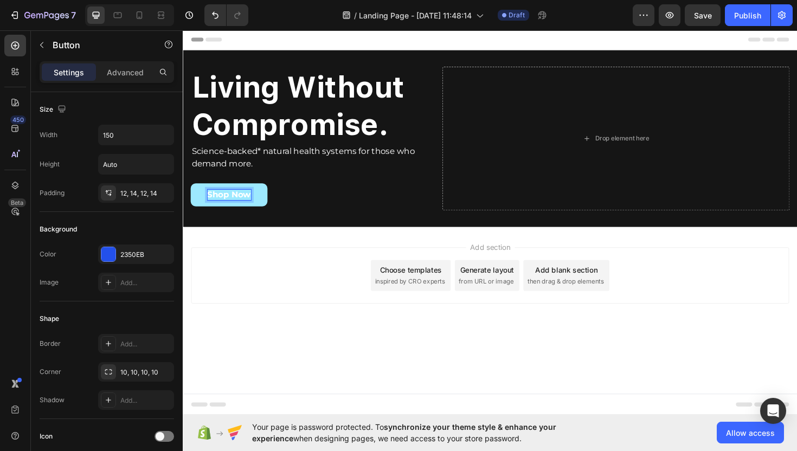
click at [329, 194] on div "Shop Now Button 8" at bounding box center [322, 204] width 262 height 24
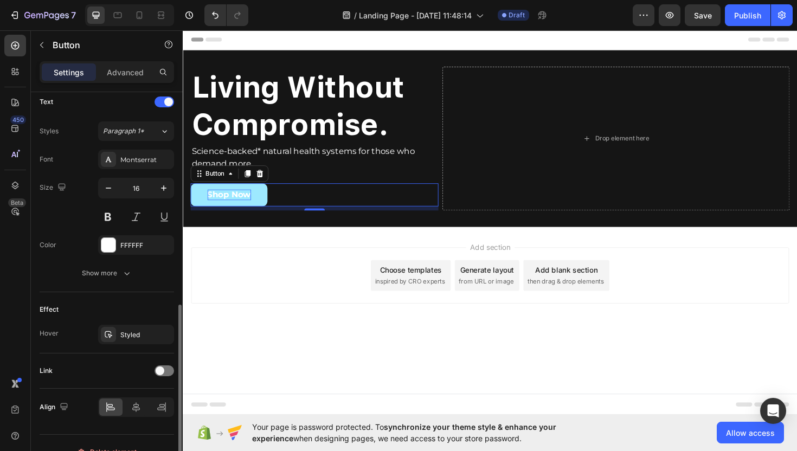
scroll to position [388, 0]
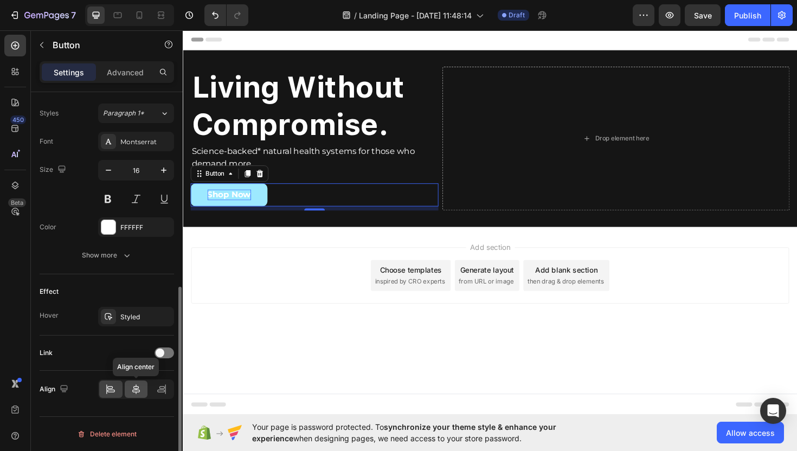
click at [140, 392] on icon at bounding box center [136, 389] width 11 height 11
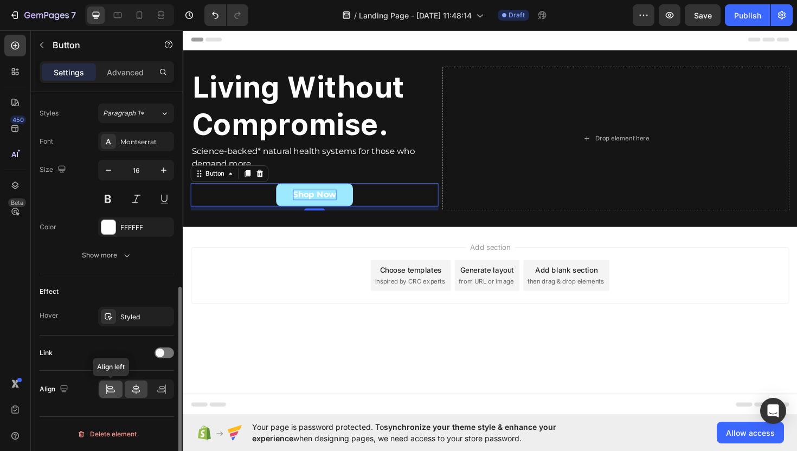
click at [117, 391] on div at bounding box center [110, 389] width 23 height 17
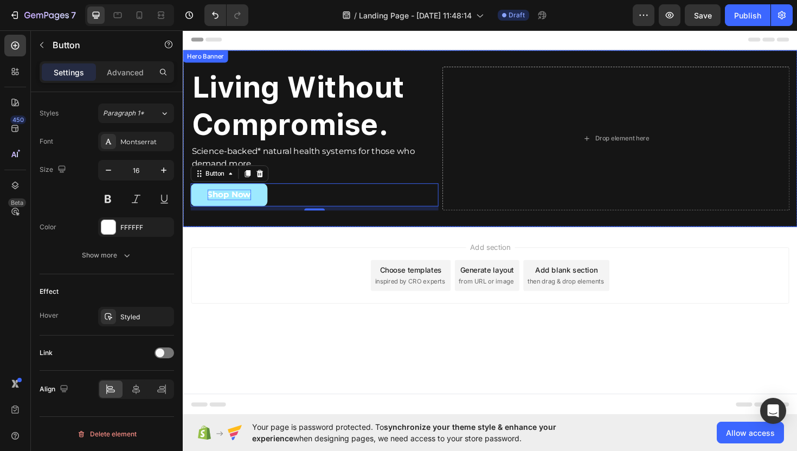
click at [328, 59] on div "⁠⁠⁠⁠⁠⁠⁠ Living Without Compromise. Heading Science-backed* natural health syste…" at bounding box center [508, 144] width 650 height 187
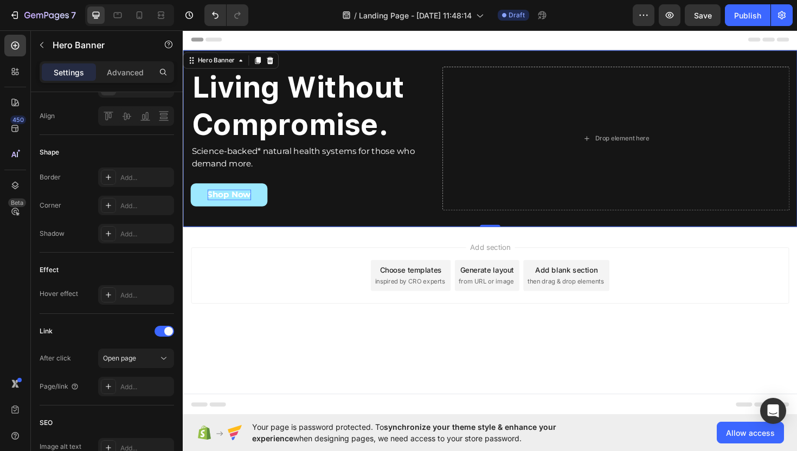
scroll to position [0, 0]
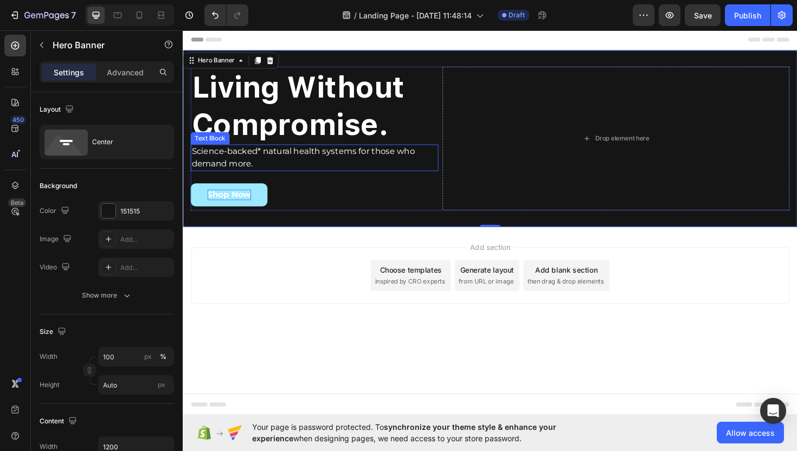
click at [265, 173] on p "Science-backed* natural health systems for those who demand more." at bounding box center [322, 165] width 260 height 26
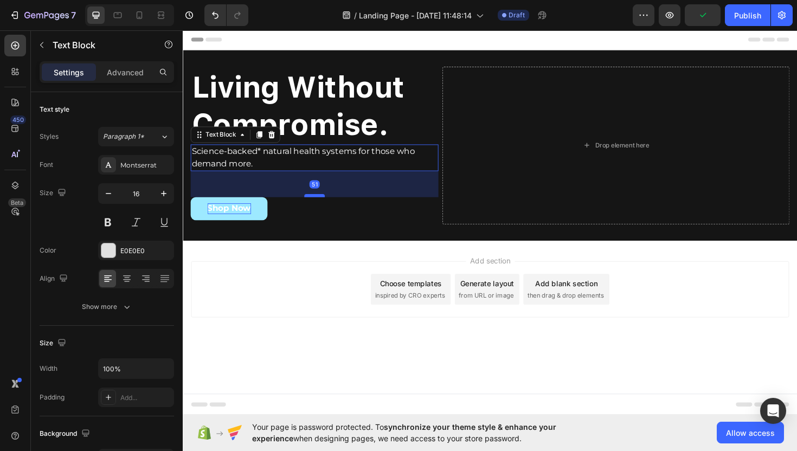
drag, startPoint x: 320, startPoint y: 191, endPoint x: 318, endPoint y: 206, distance: 14.7
click at [318, 206] on div at bounding box center [322, 205] width 22 height 3
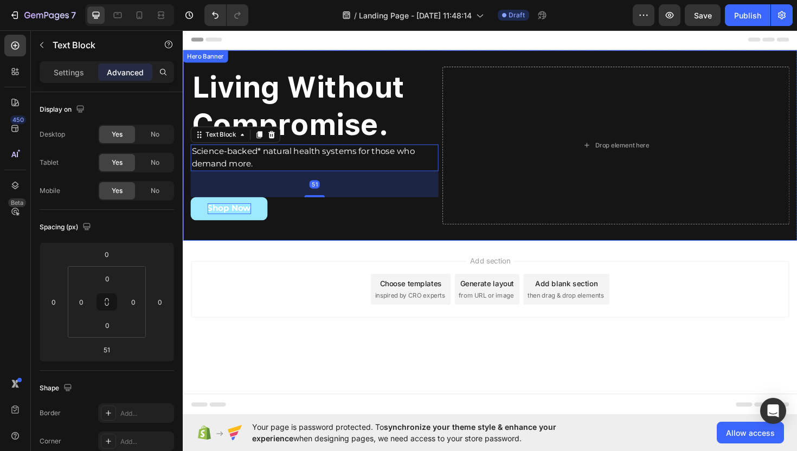
click at [474, 58] on div "⁠⁠⁠⁠⁠⁠⁠ Living Without Compromise. Heading Science-backed* natural health syste…" at bounding box center [508, 152] width 650 height 202
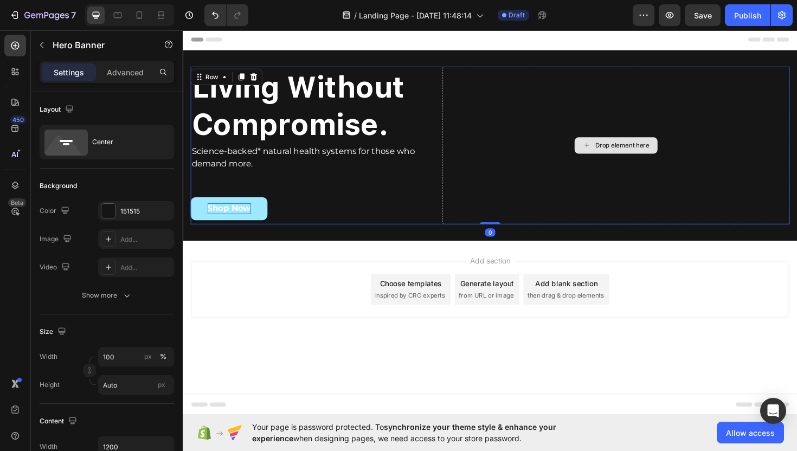
click at [460, 69] on div "Drop element here" at bounding box center [641, 152] width 368 height 167
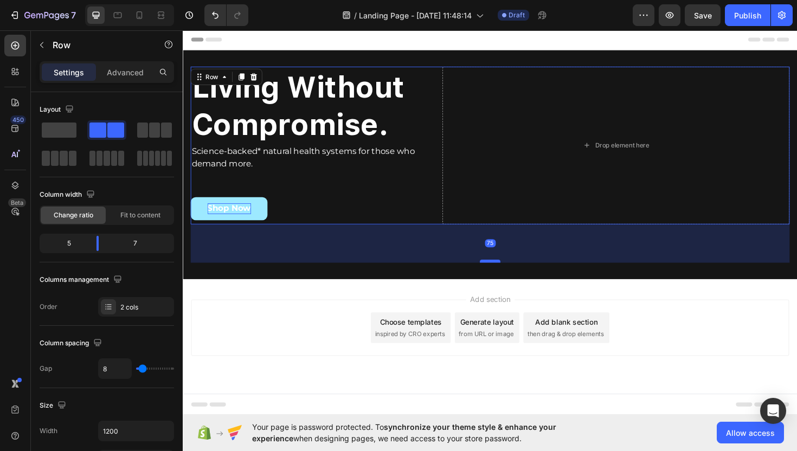
drag, startPoint x: 512, startPoint y: 235, endPoint x: 505, endPoint y: 275, distance: 41.4
click at [505, 275] on div at bounding box center [508, 274] width 22 height 3
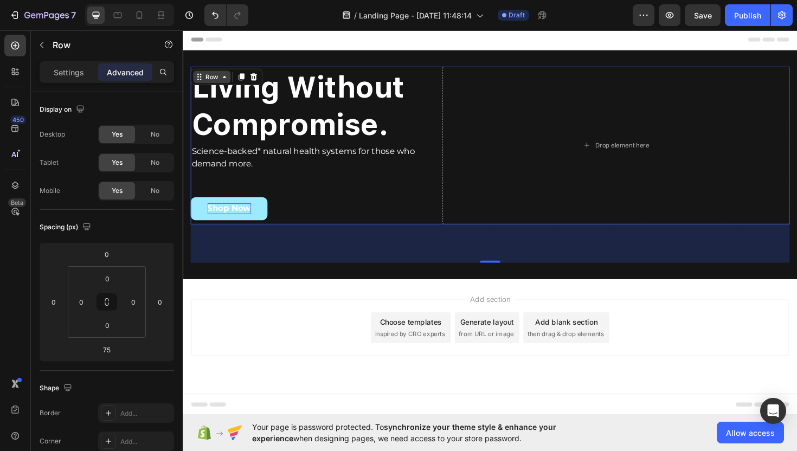
click at [217, 80] on div "Row" at bounding box center [213, 80] width 18 height 10
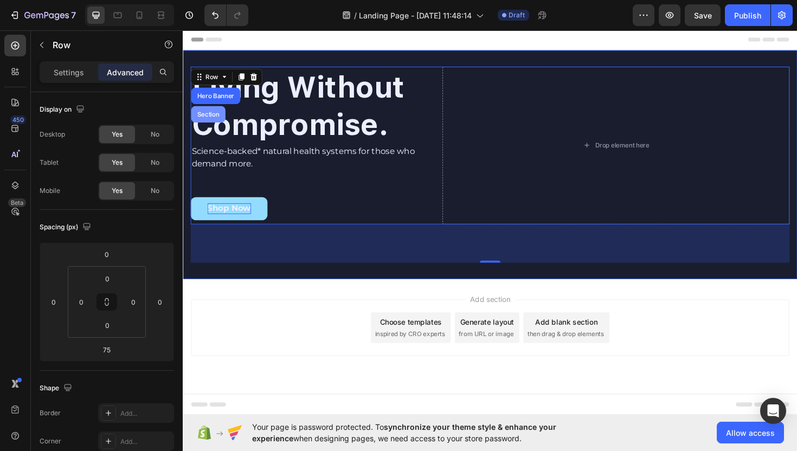
click at [216, 114] on div "Section" at bounding box center [209, 119] width 36 height 17
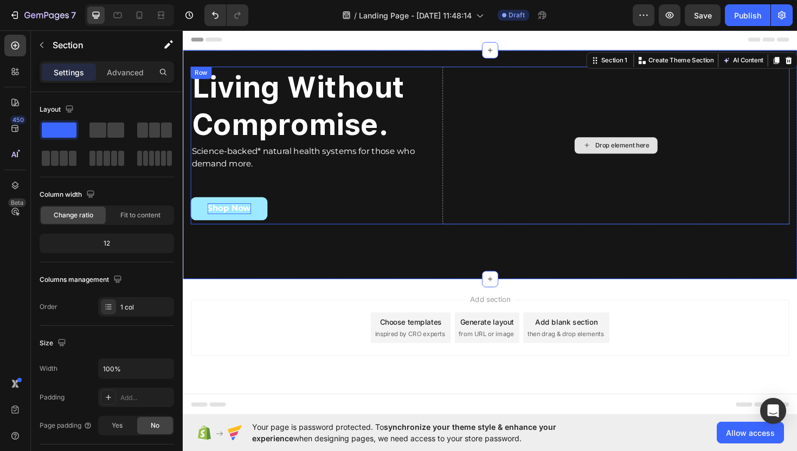
click at [457, 74] on div "Drop element here" at bounding box center [641, 152] width 368 height 167
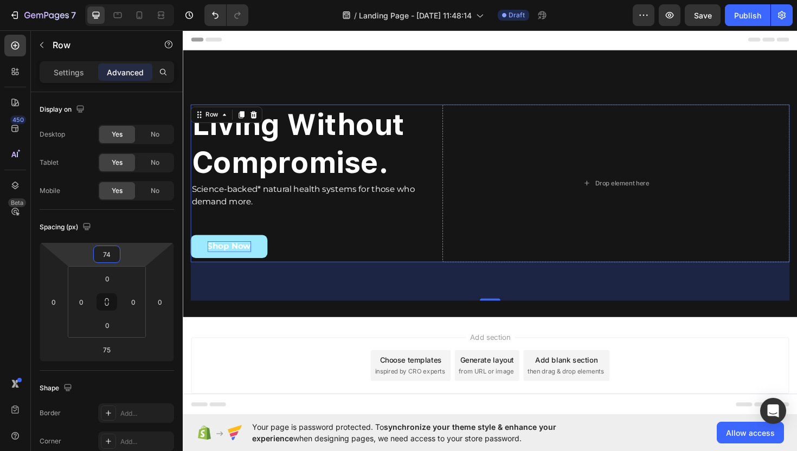
type input "76"
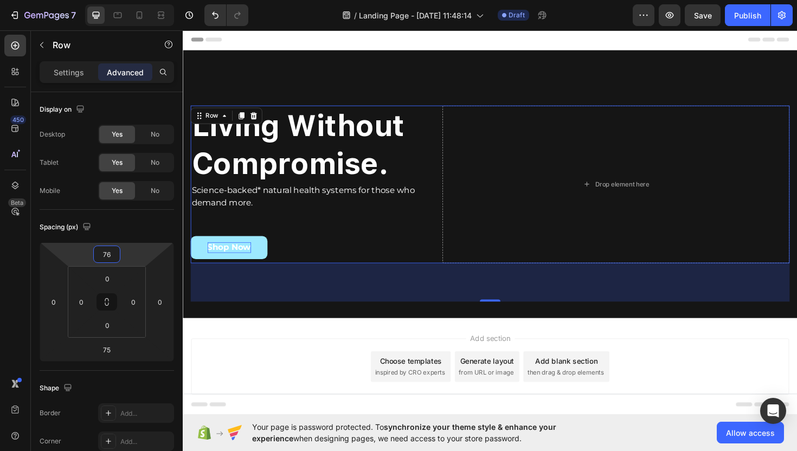
drag, startPoint x: 133, startPoint y: 253, endPoint x: 133, endPoint y: 232, distance: 20.6
click at [133, 0] on html "7 / Landing Page - [DATE] 11:48:14 Draft Preview Save Publish 450 Beta Sections…" at bounding box center [398, 0] width 797 height 0
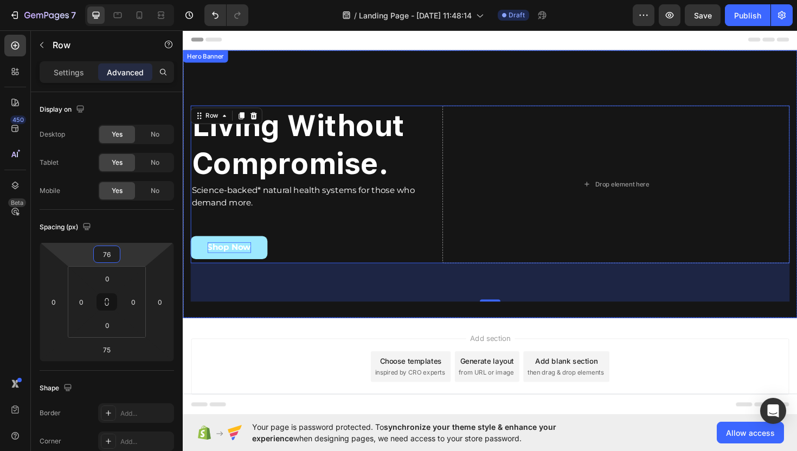
click at [471, 96] on div "⁠⁠⁠⁠⁠⁠⁠ Living Without Compromise. Heading Science-backed* natural health syste…" at bounding box center [508, 193] width 634 height 249
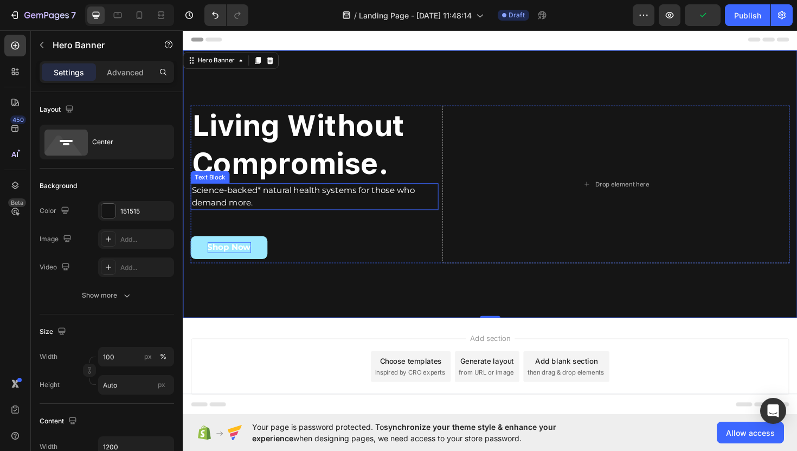
click at [366, 202] on span "Science-backed* natural health systems for those who demand more." at bounding box center [310, 206] width 236 height 23
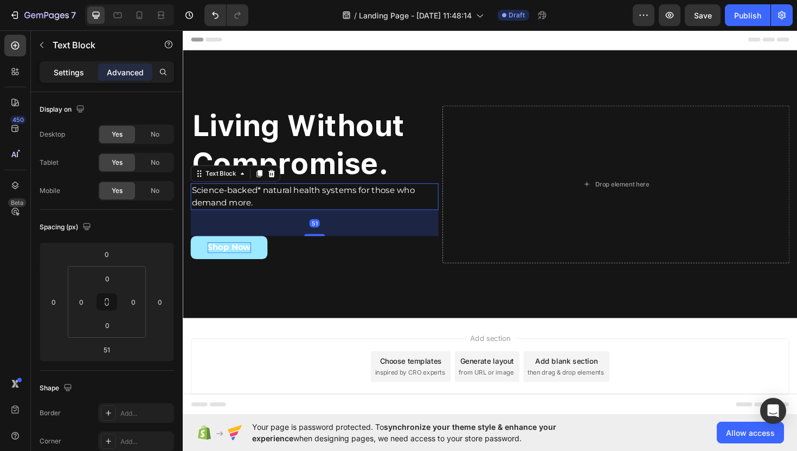
click at [60, 68] on p "Settings" at bounding box center [69, 72] width 30 height 11
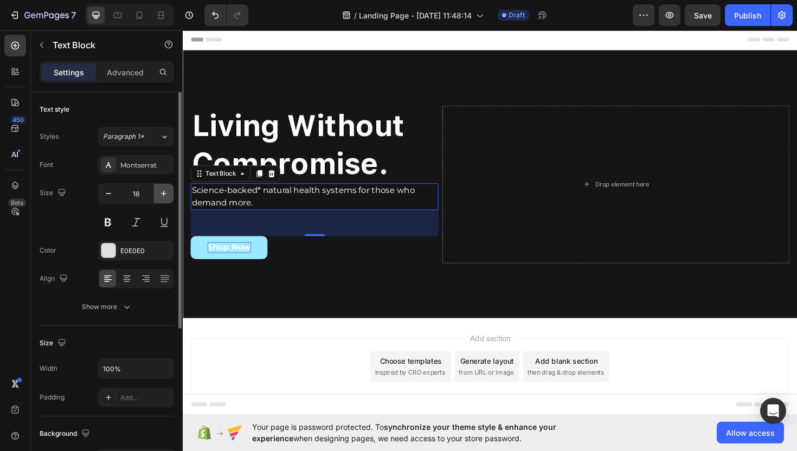
click at [163, 192] on icon "button" at bounding box center [163, 193] width 11 height 11
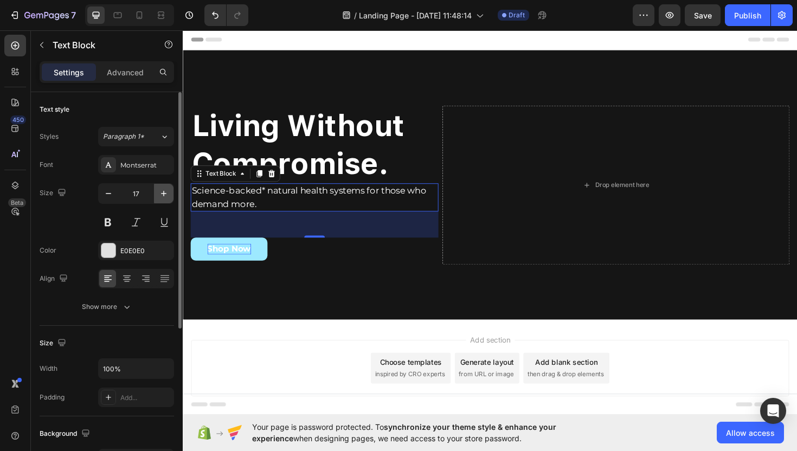
click at [163, 192] on icon "button" at bounding box center [163, 193] width 11 height 11
type input "18"
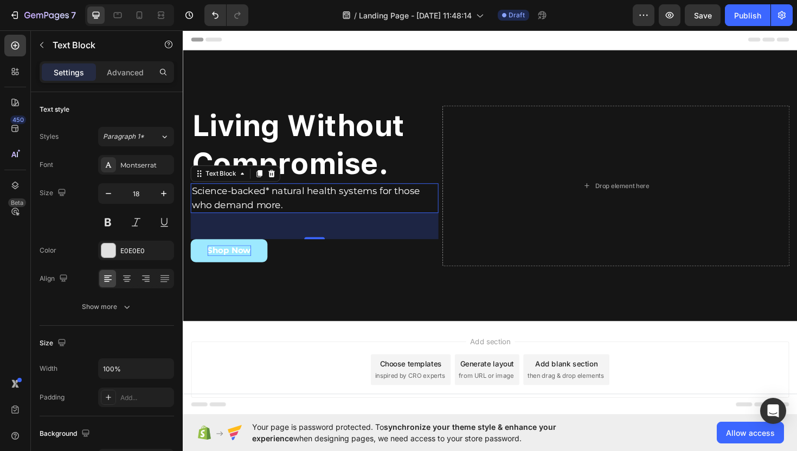
click at [453, 204] on div "Science-backed* natural health systems for those who demand more." at bounding box center [322, 207] width 262 height 31
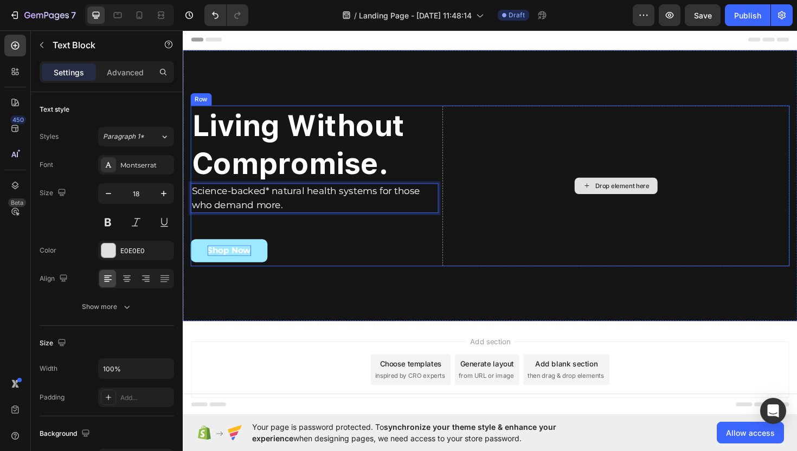
click at [484, 207] on div "Drop element here" at bounding box center [641, 195] width 368 height 170
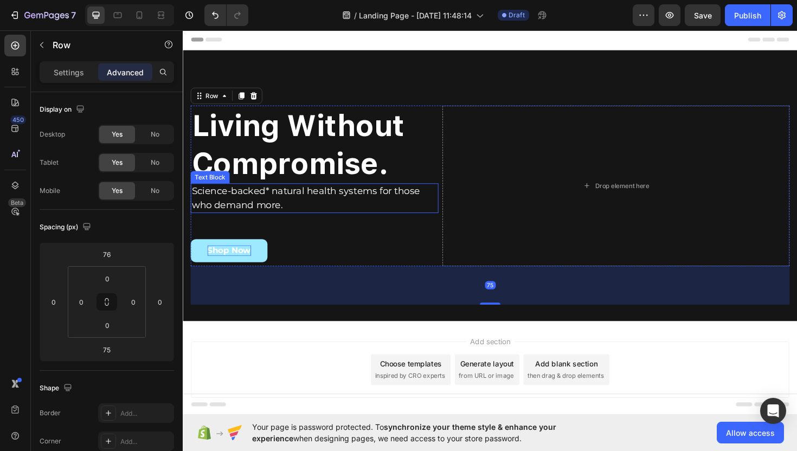
click at [433, 207] on p "Science-backed* natural health systems for those who demand more." at bounding box center [322, 208] width 260 height 29
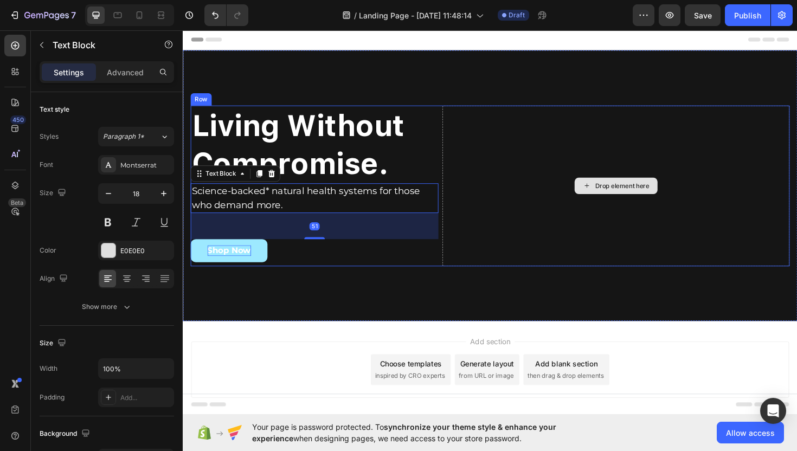
click at [528, 186] on div "Drop element here" at bounding box center [641, 195] width 368 height 170
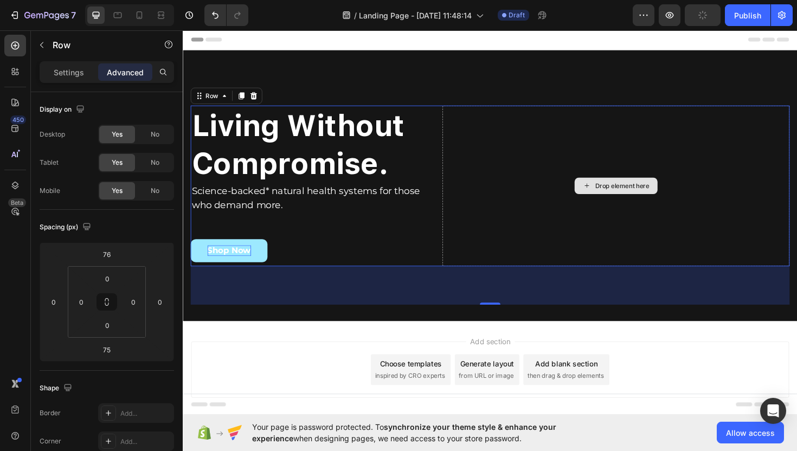
click at [528, 186] on div "Drop element here" at bounding box center [641, 195] width 368 height 170
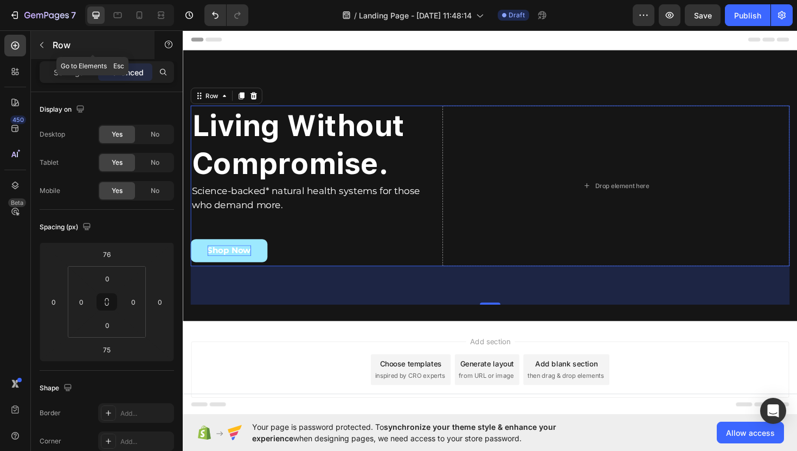
click at [41, 47] on icon "button" at bounding box center [41, 45] width 9 height 9
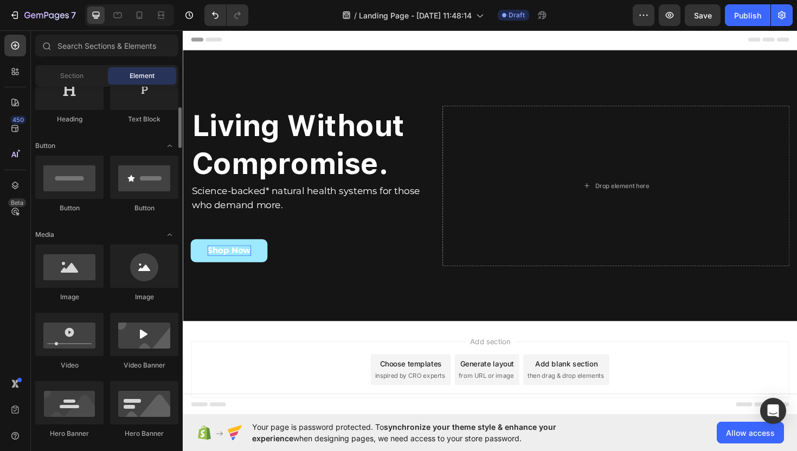
scroll to position [208, 0]
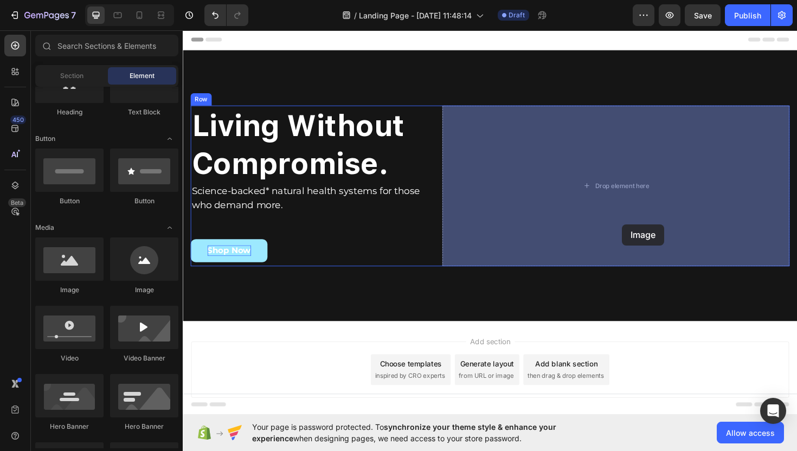
drag, startPoint x: 252, startPoint y: 302, endPoint x: 648, endPoint y: 236, distance: 401.3
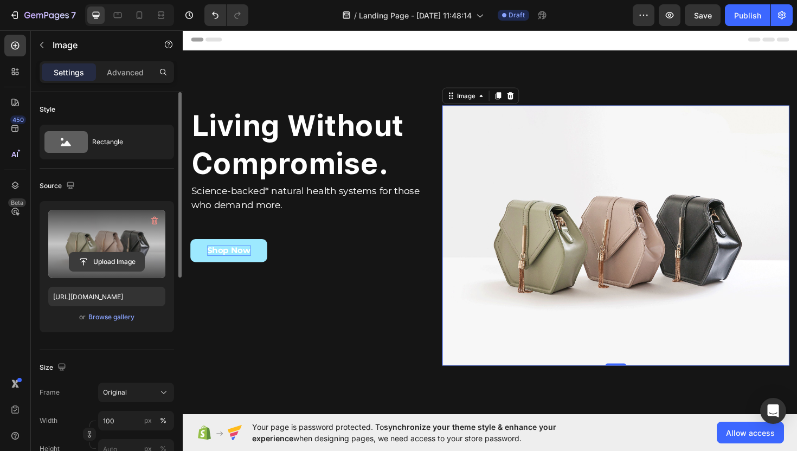
click at [118, 266] on input "file" at bounding box center [106, 262] width 75 height 18
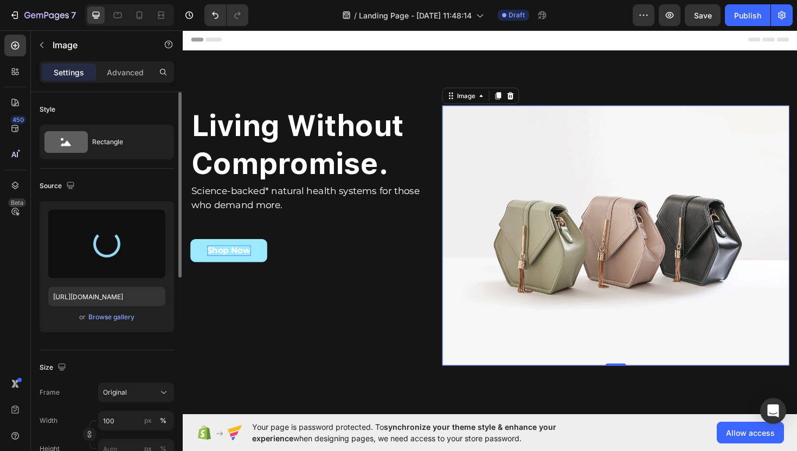
type input "[URL][DOMAIN_NAME]"
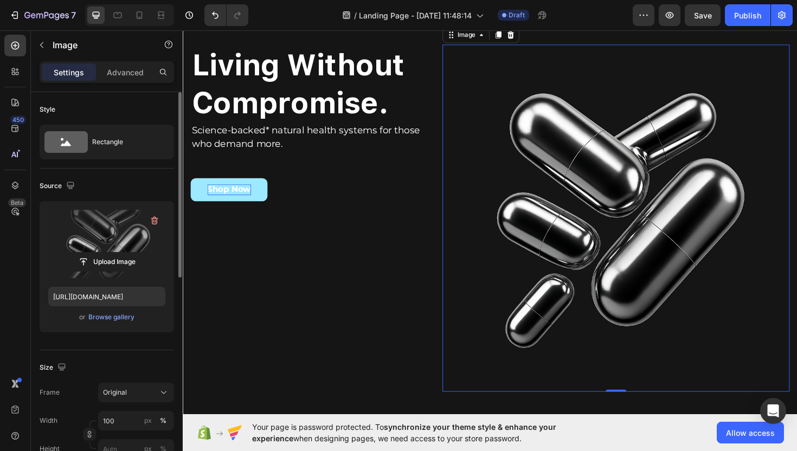
scroll to position [65, 0]
click at [537, 230] on img at bounding box center [641, 229] width 368 height 368
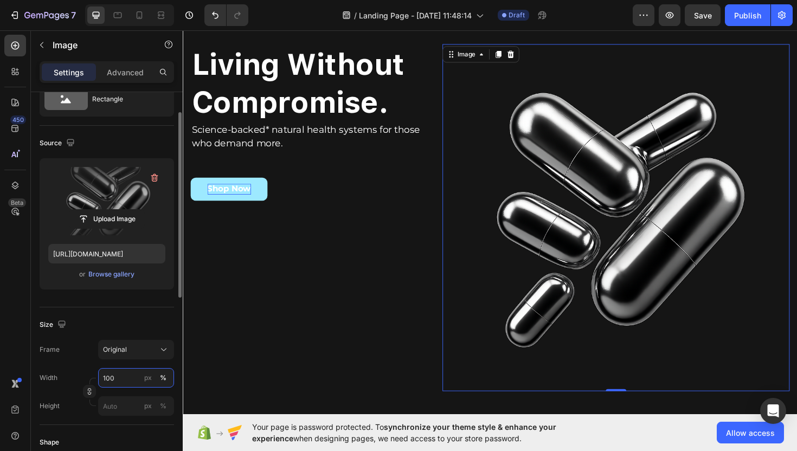
click at [125, 376] on input "100" at bounding box center [136, 378] width 76 height 20
click at [72, 362] on div "Frame Original Width 100 px % Height px %" at bounding box center [107, 378] width 134 height 76
click at [90, 394] on icon "button" at bounding box center [90, 392] width 8 height 8
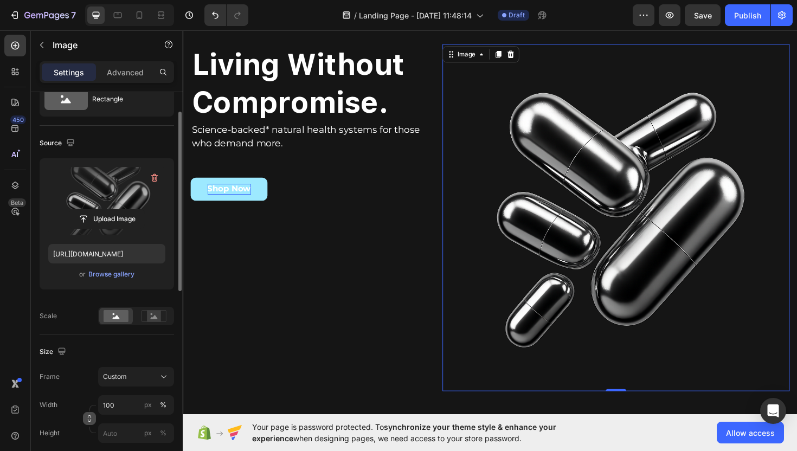
click at [91, 422] on button "button" at bounding box center [89, 418] width 13 height 13
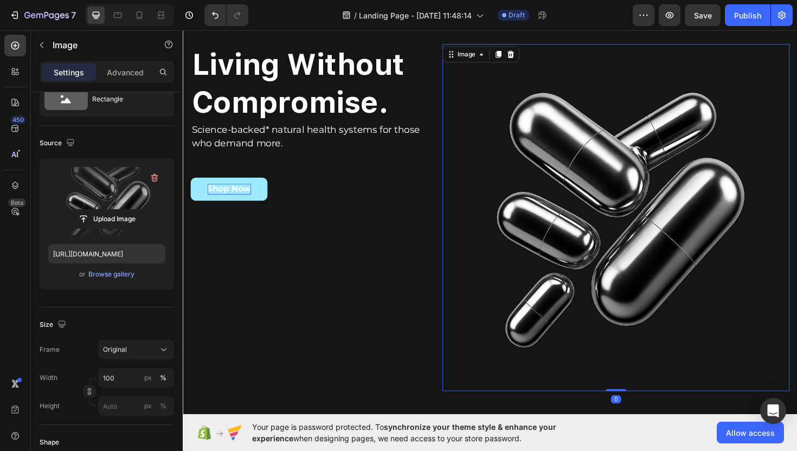
drag, startPoint x: 647, startPoint y: 412, endPoint x: 646, endPoint y: 383, distance: 28.7
click at [646, 383] on div "Image 0" at bounding box center [641, 229] width 368 height 368
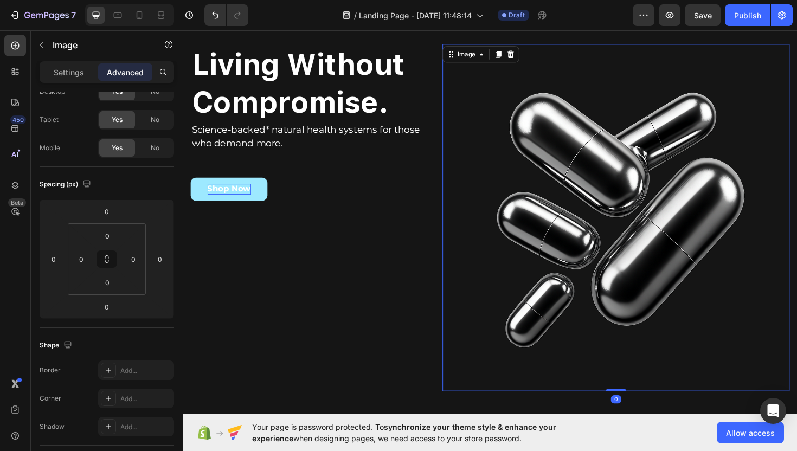
click at [668, 267] on img at bounding box center [641, 229] width 368 height 368
click at [57, 69] on p "Settings" at bounding box center [69, 72] width 30 height 11
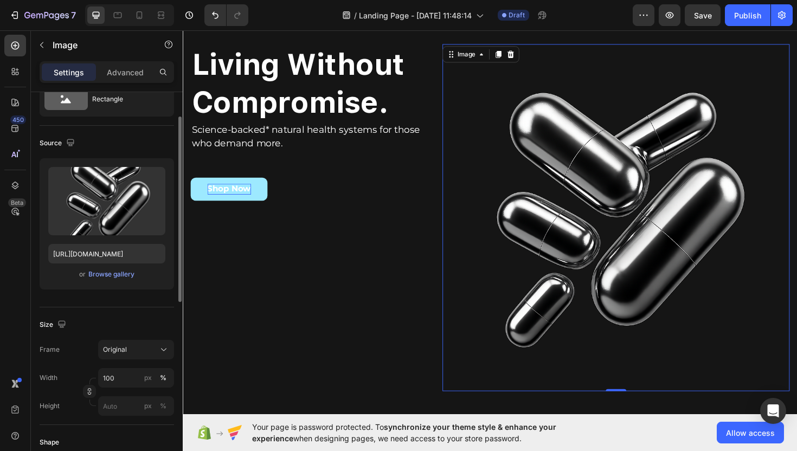
scroll to position [74, 0]
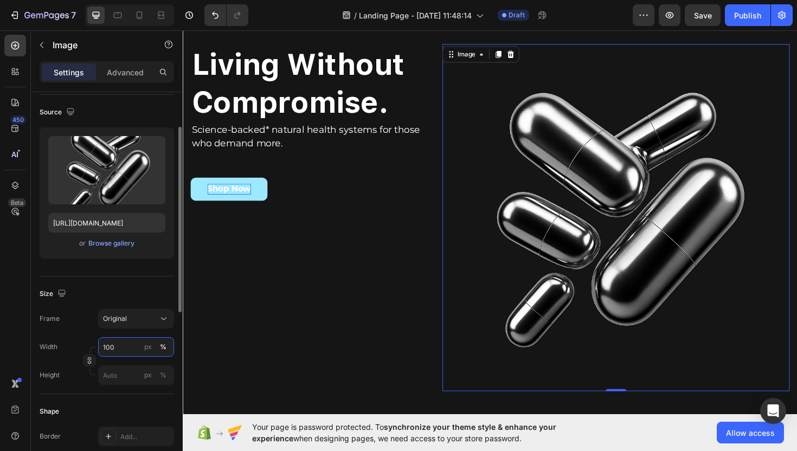
click at [119, 351] on input "100" at bounding box center [136, 347] width 76 height 20
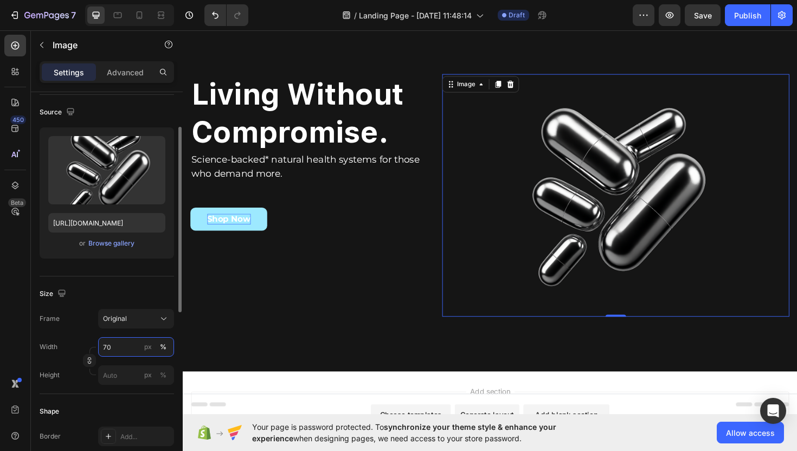
type input "7"
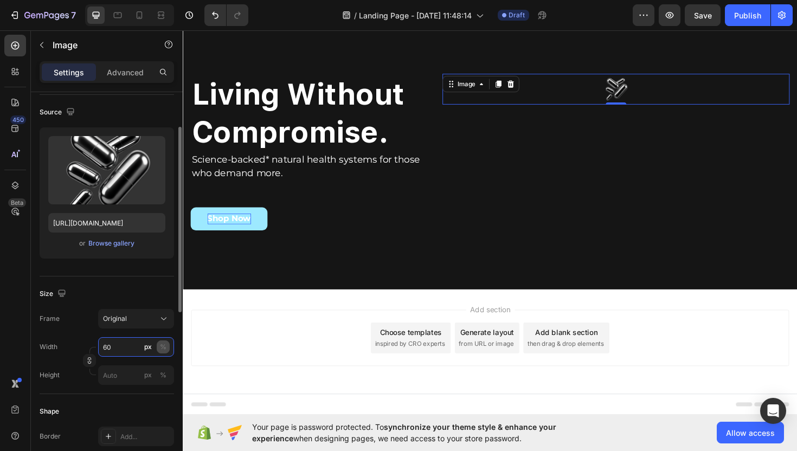
type input "60"
click at [165, 342] on div "%" at bounding box center [163, 347] width 7 height 10
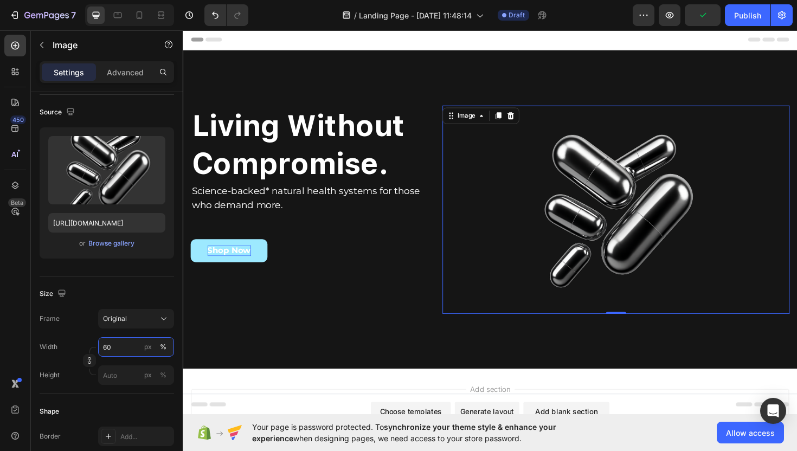
scroll to position [1, 0]
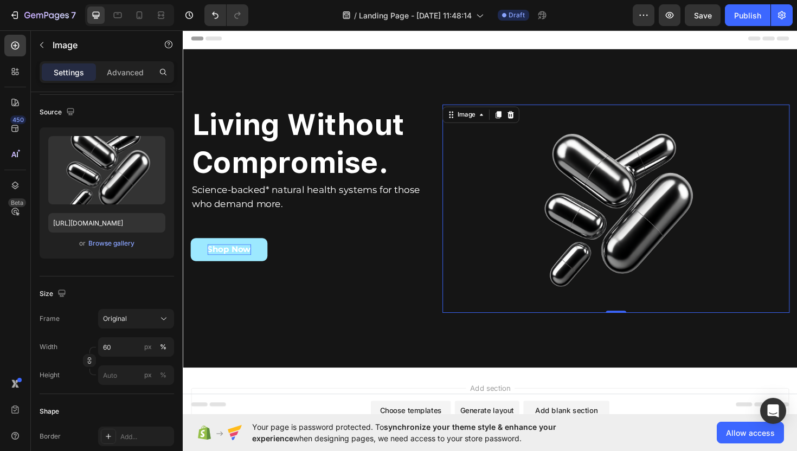
click at [648, 179] on img at bounding box center [641, 219] width 221 height 221
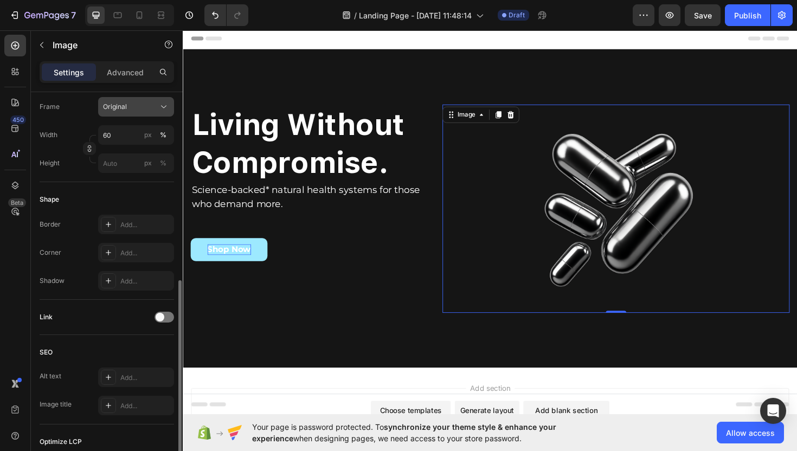
scroll to position [263, 0]
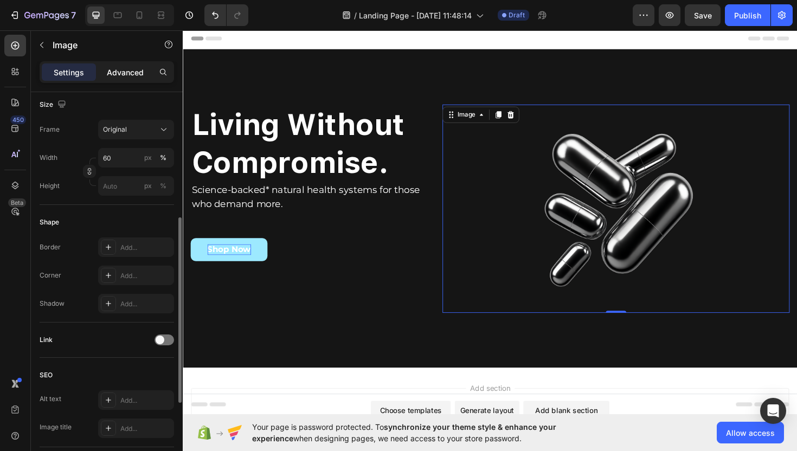
click at [124, 73] on p "Advanced" at bounding box center [125, 72] width 37 height 11
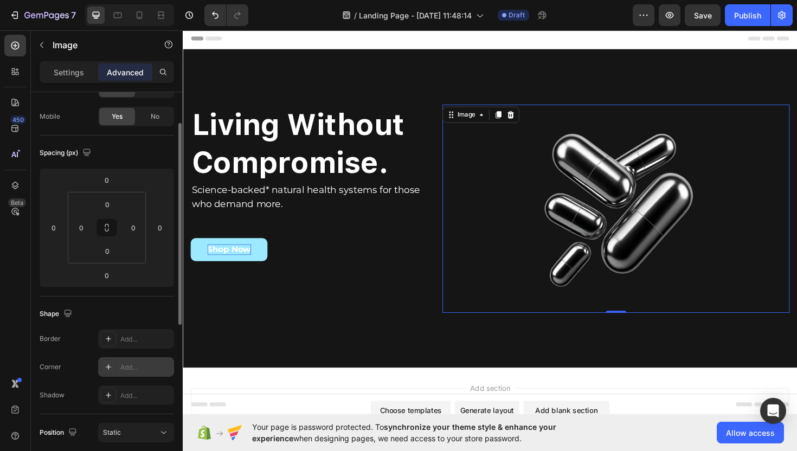
scroll to position [68, 0]
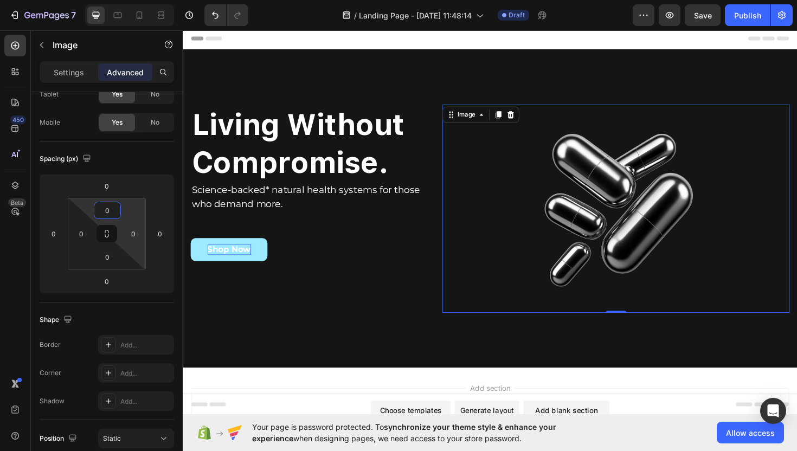
drag, startPoint x: 123, startPoint y: 203, endPoint x: 122, endPoint y: 220, distance: 16.8
click at [122, 0] on html "7 / Landing Page - [DATE] 11:48:14 Draft Preview Save Publish 450 Beta Sections…" at bounding box center [398, 0] width 797 height 0
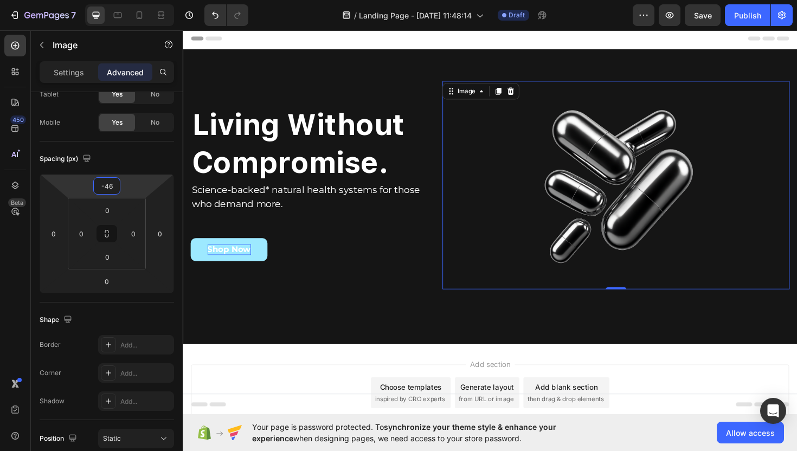
type input "-44"
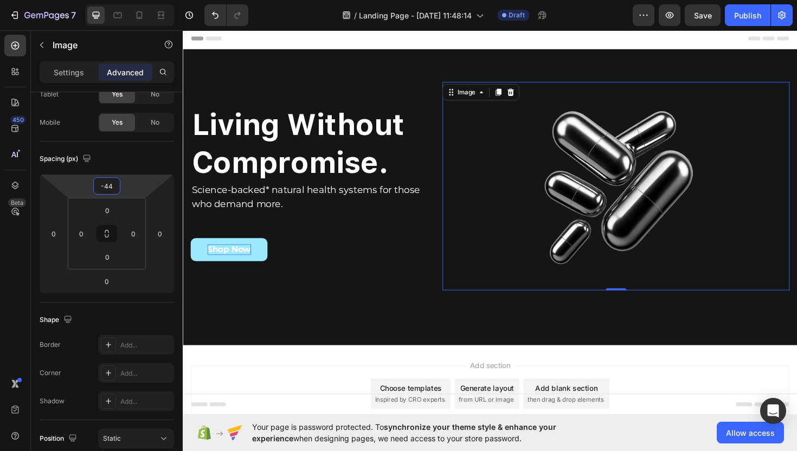
drag, startPoint x: 125, startPoint y: 188, endPoint x: 124, endPoint y: 200, distance: 11.9
click at [124, 0] on html "7 / Landing Page - [DATE] 11:48:14 Draft Preview Save Publish 450 Beta Sections…" at bounding box center [398, 0] width 797 height 0
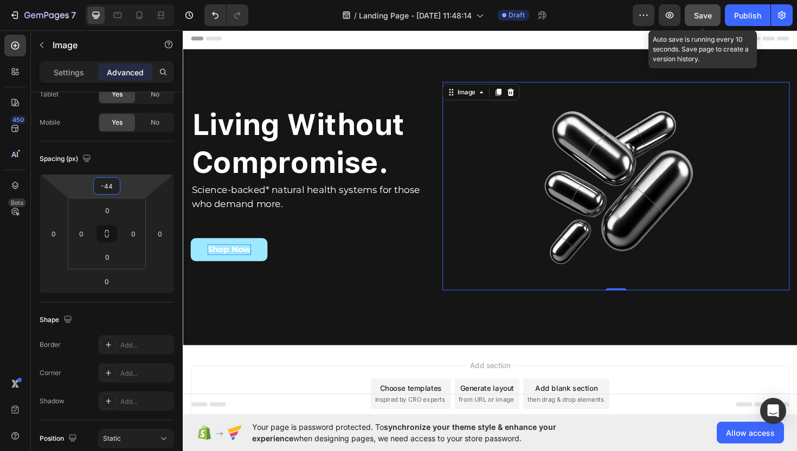
click at [711, 14] on button "Save" at bounding box center [703, 15] width 36 height 22
click at [711, 14] on span "Save" at bounding box center [703, 15] width 18 height 9
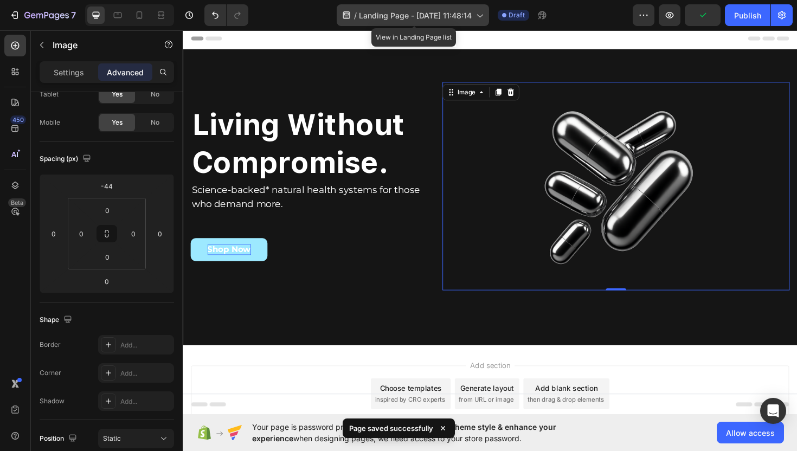
click at [387, 16] on span "Landing Page - [DATE] 11:48:14" at bounding box center [415, 15] width 113 height 11
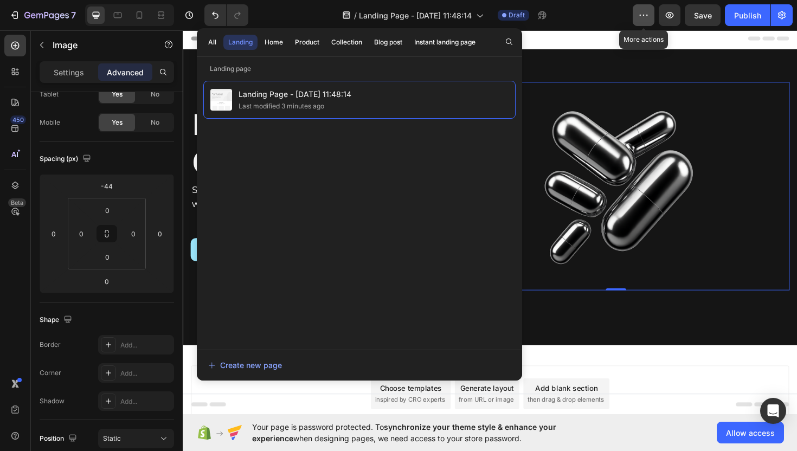
click at [643, 20] on icon "button" at bounding box center [643, 15] width 11 height 11
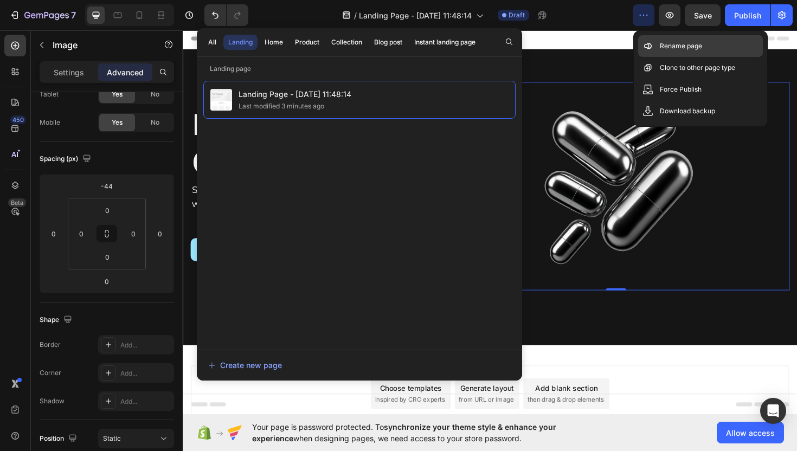
click at [653, 41] on icon at bounding box center [647, 46] width 11 height 11
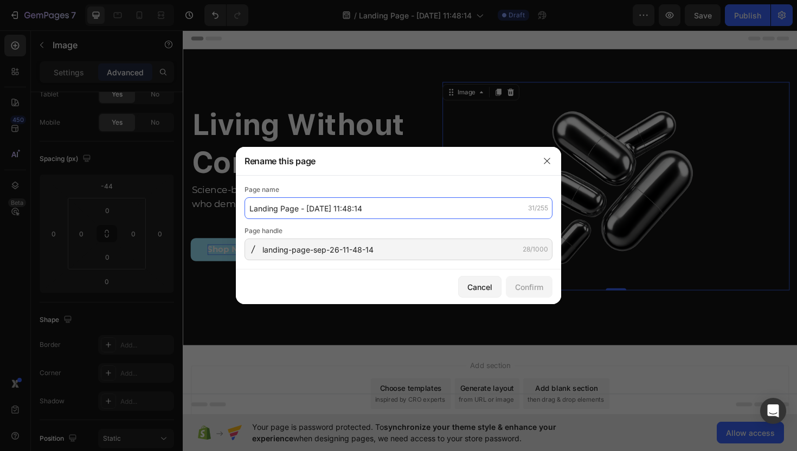
click at [372, 211] on input "Landing Page - [DATE] 11:48:14" at bounding box center [398, 208] width 308 height 22
type input "Home Page"
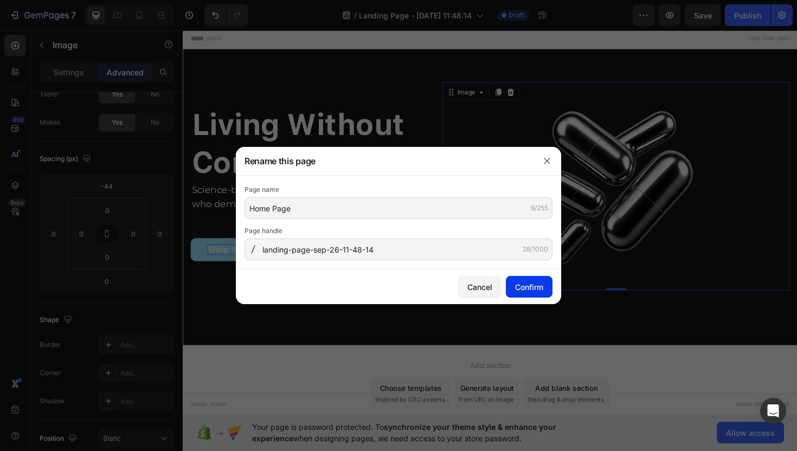
click at [528, 287] on div "Confirm" at bounding box center [529, 286] width 28 height 11
